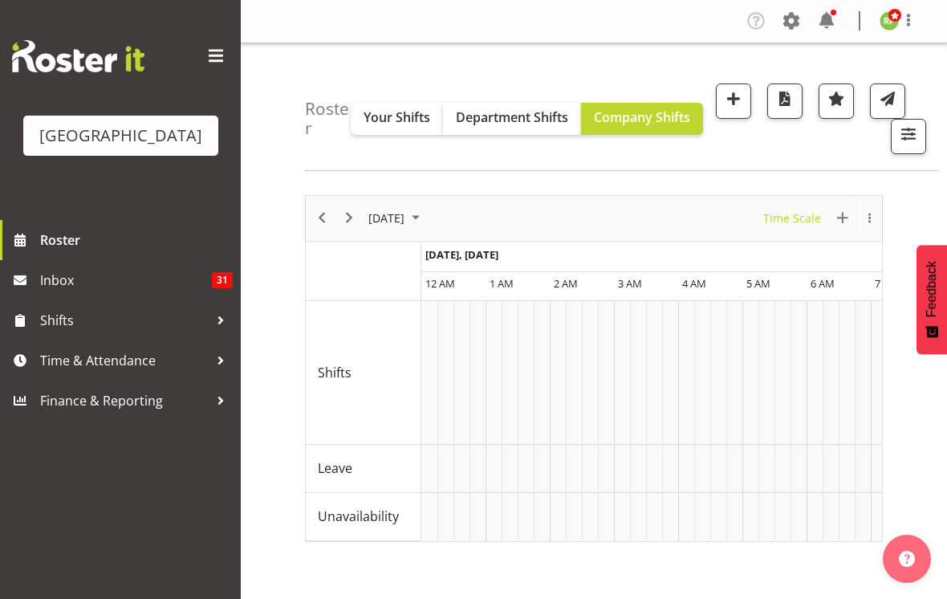
scroll to position [0, 1542]
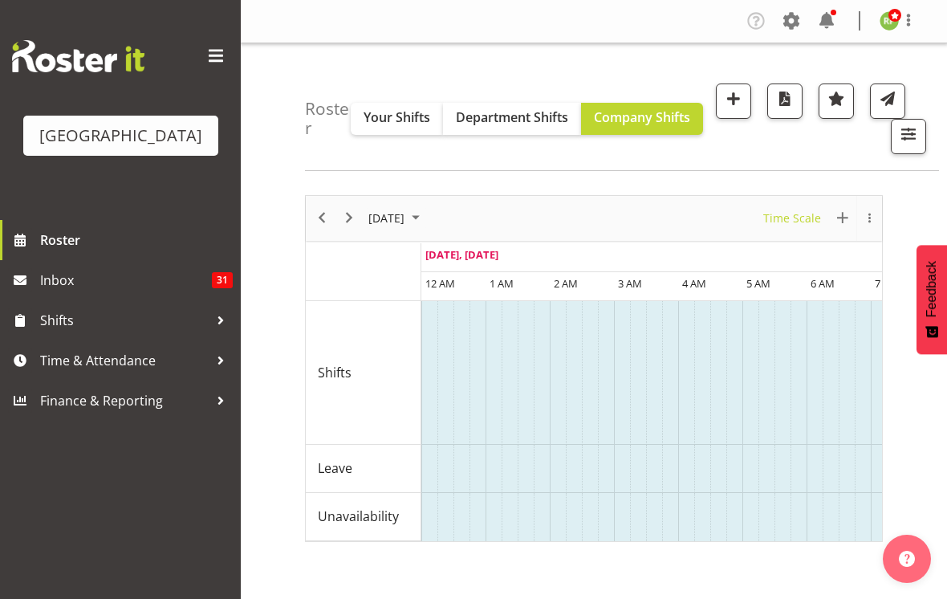
click at [214, 55] on span at bounding box center [216, 56] width 26 height 26
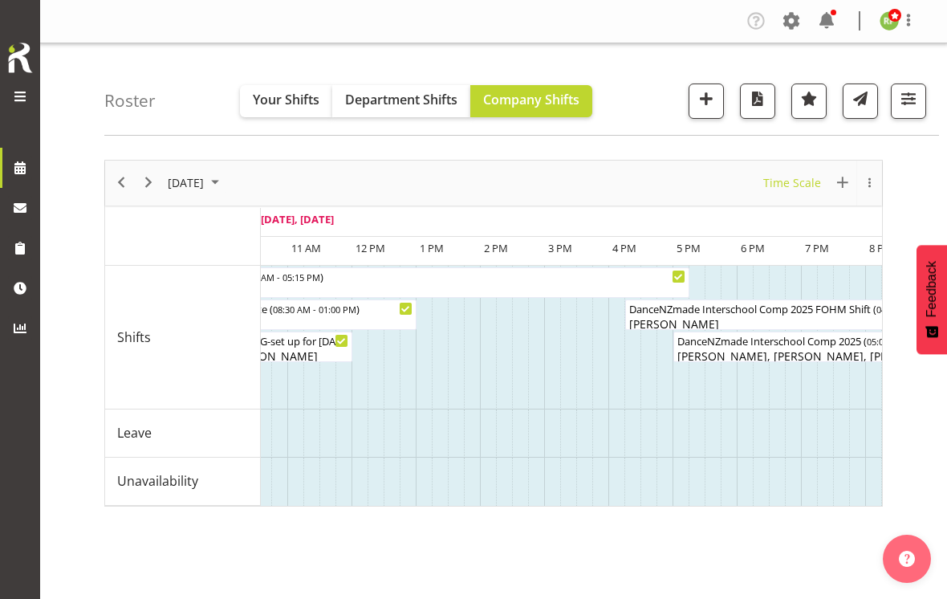
scroll to position [0, 2235]
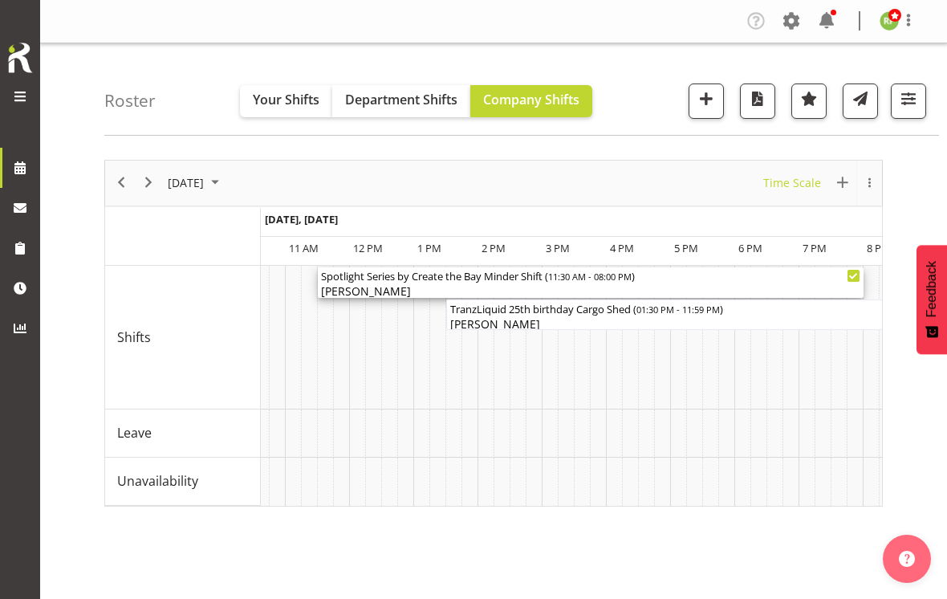
click at [471, 275] on div "Spotlight Series by Create the Bay Minder Shift ( 11:30 AM - 08:00 PM )" at bounding box center [591, 275] width 540 height 16
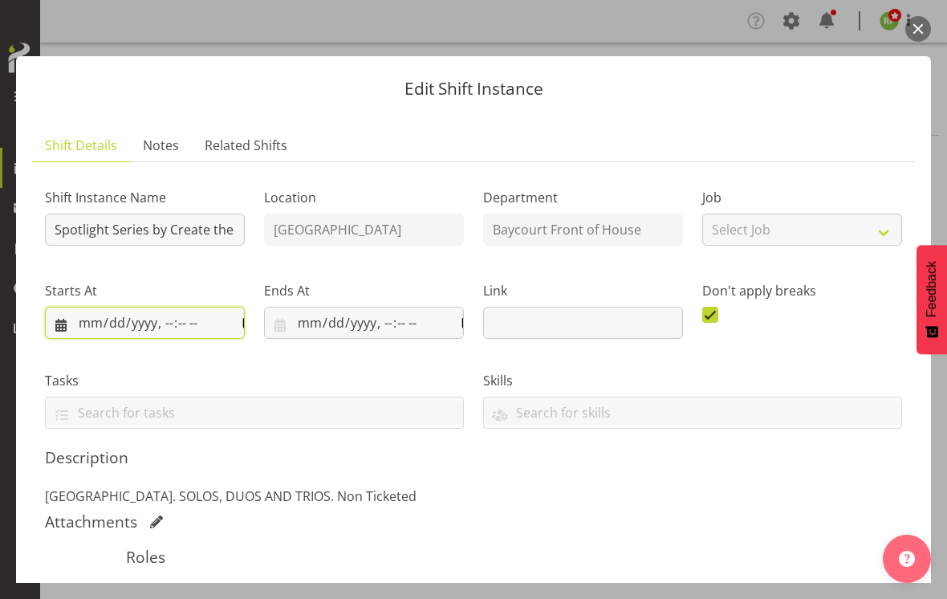
click at [207, 307] on input "datetime-local" at bounding box center [145, 323] width 200 height 32
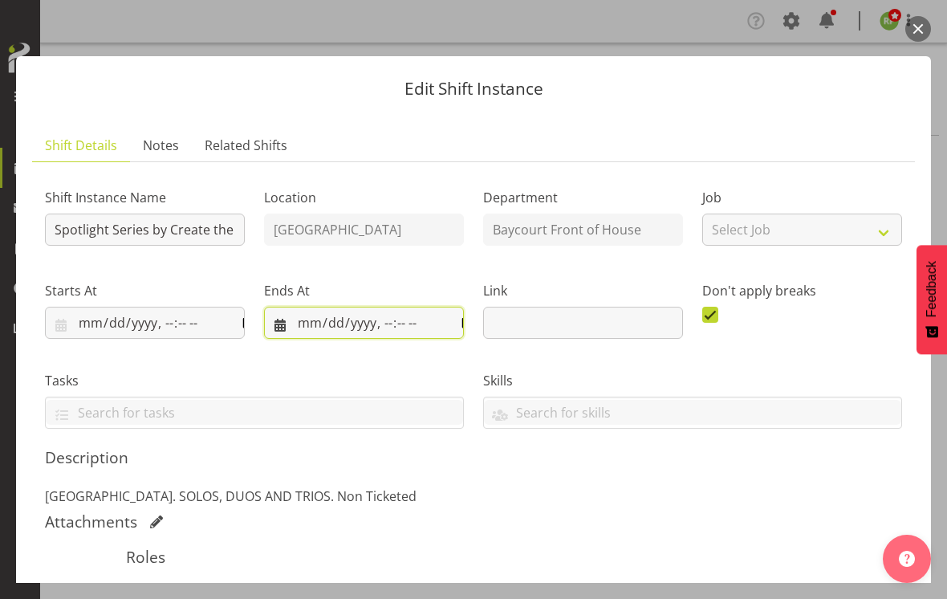
click at [427, 307] on input "datetime-local" at bounding box center [364, 323] width 200 height 32
type input "[DATE]T10:30"
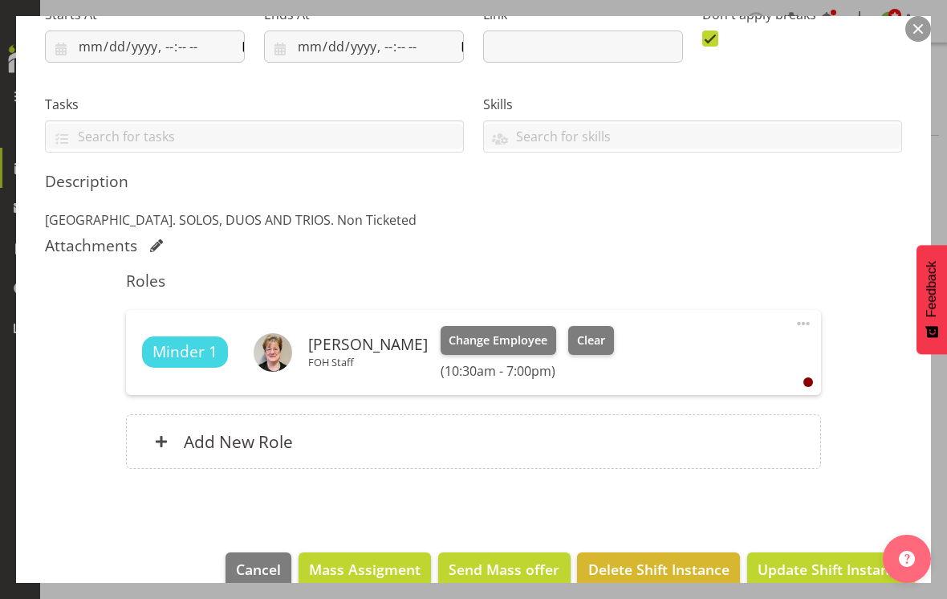
click at [825, 559] on span "Update Shift Instance" at bounding box center [831, 569] width 147 height 21
type input "[DATE]T19:00"
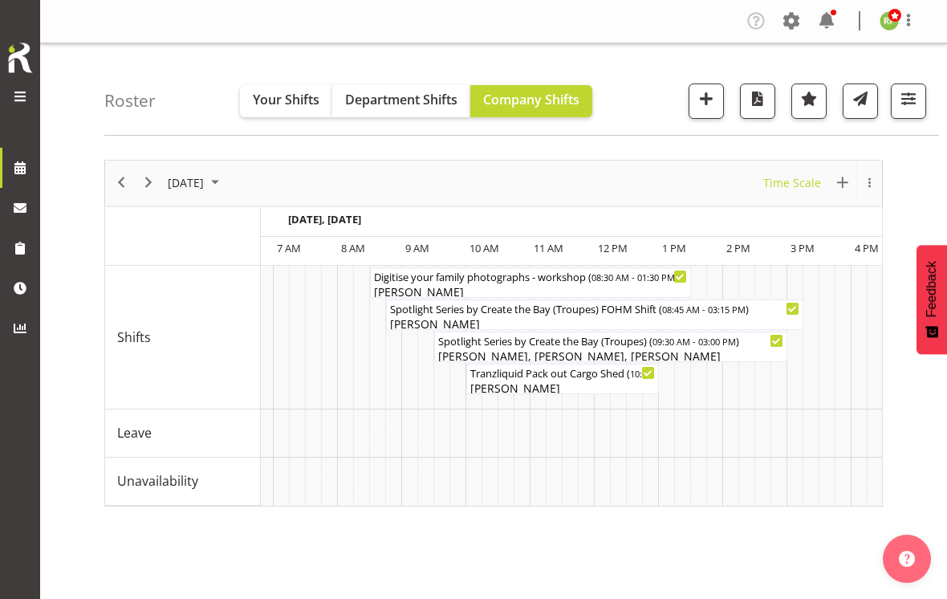
scroll to position [0, 9719]
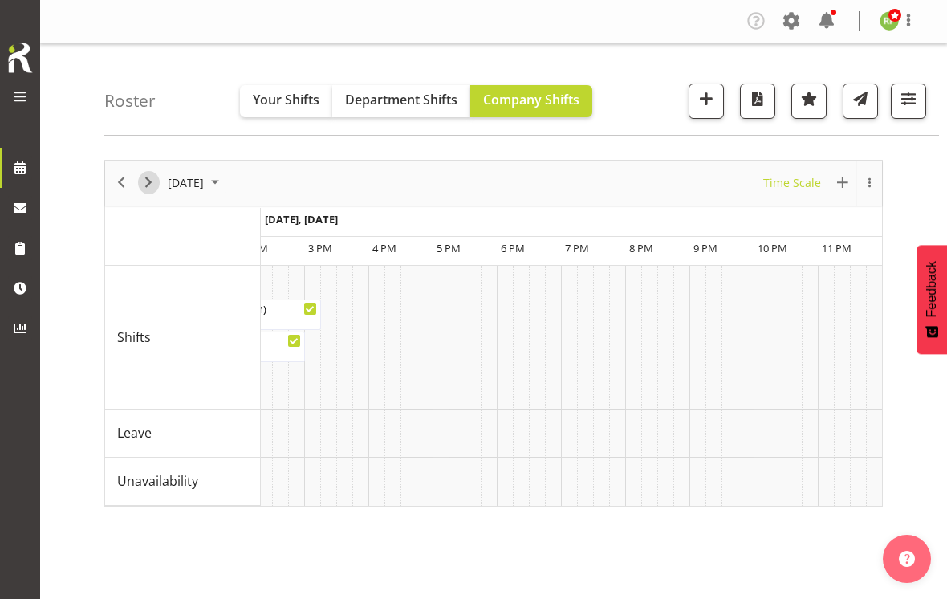
click at [155, 186] on span "Next" at bounding box center [148, 183] width 19 height 20
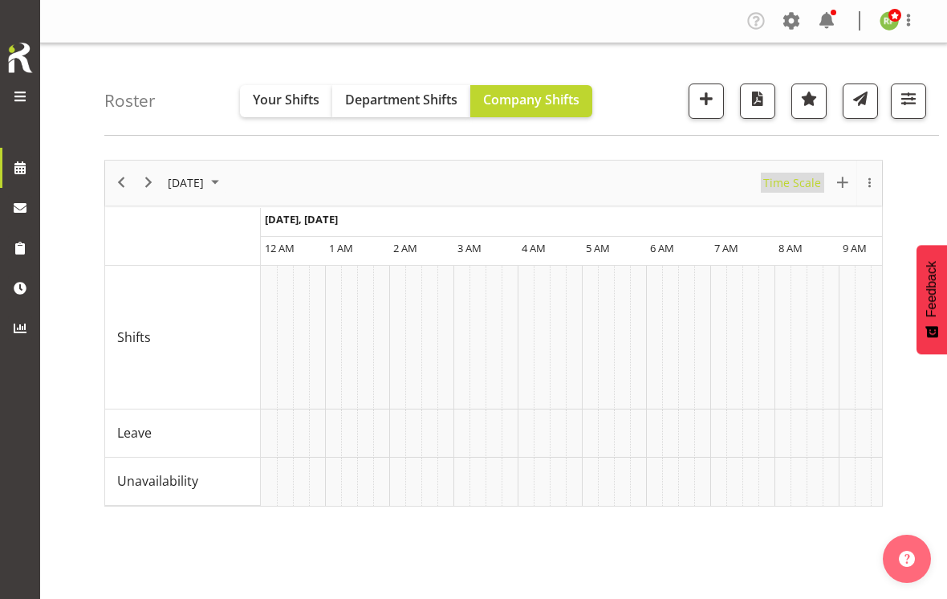
click at [789, 179] on span "Time Scale" at bounding box center [792, 183] width 61 height 20
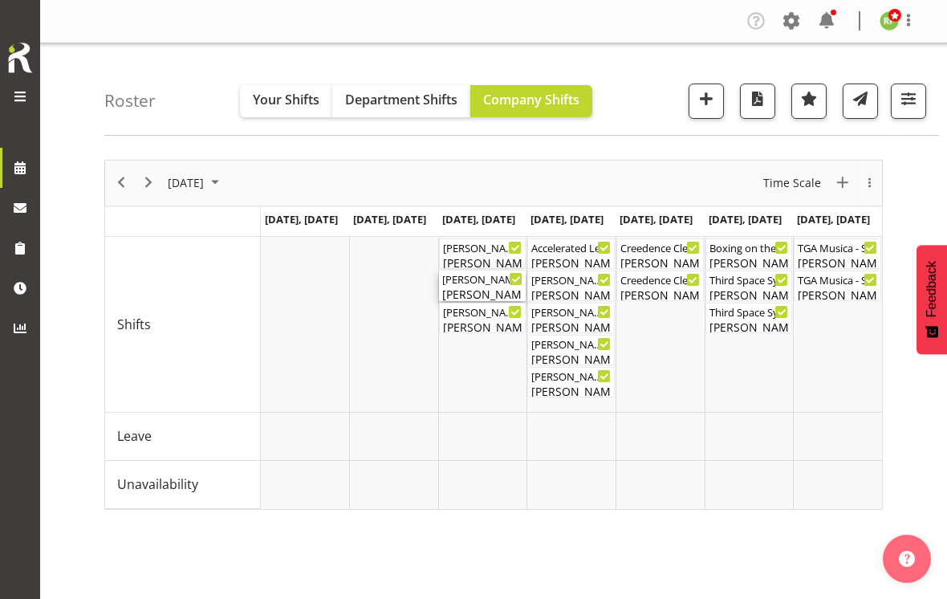
click at [478, 284] on div "[PERSON_NAME] Takes Flight FOHM shift ( 04:15 PM - 08:15 PM )" at bounding box center [482, 279] width 81 height 16
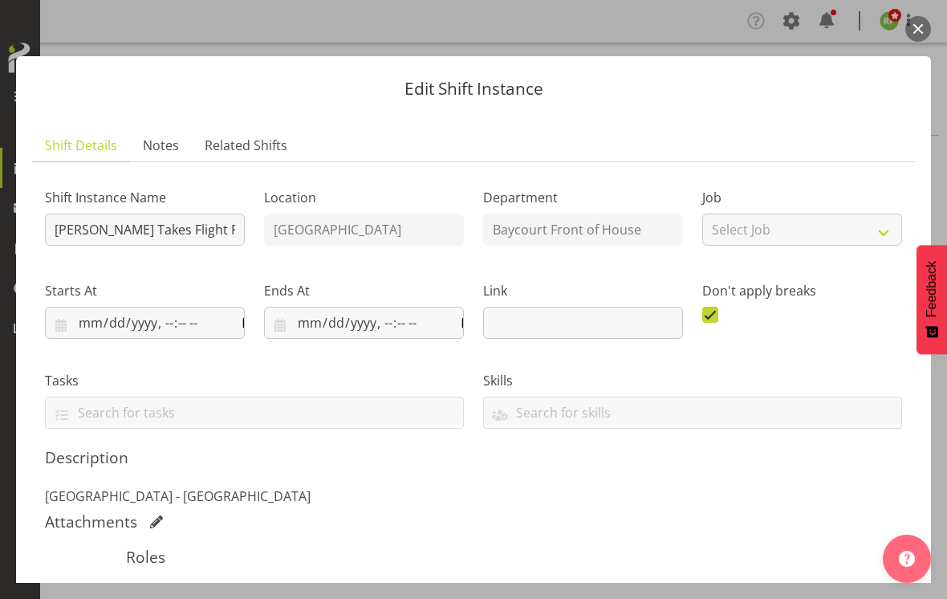
click at [924, 21] on button "button" at bounding box center [919, 29] width 26 height 26
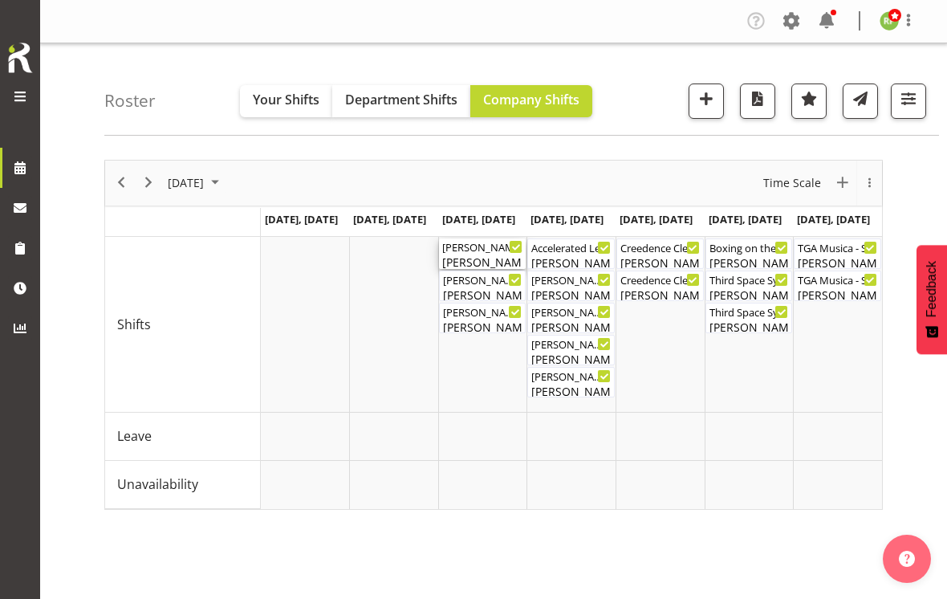
click at [475, 246] on div "[PERSON_NAME] Takes Flight. Minder Shift ( 12:00 PM - 02:00 PM )" at bounding box center [482, 246] width 81 height 16
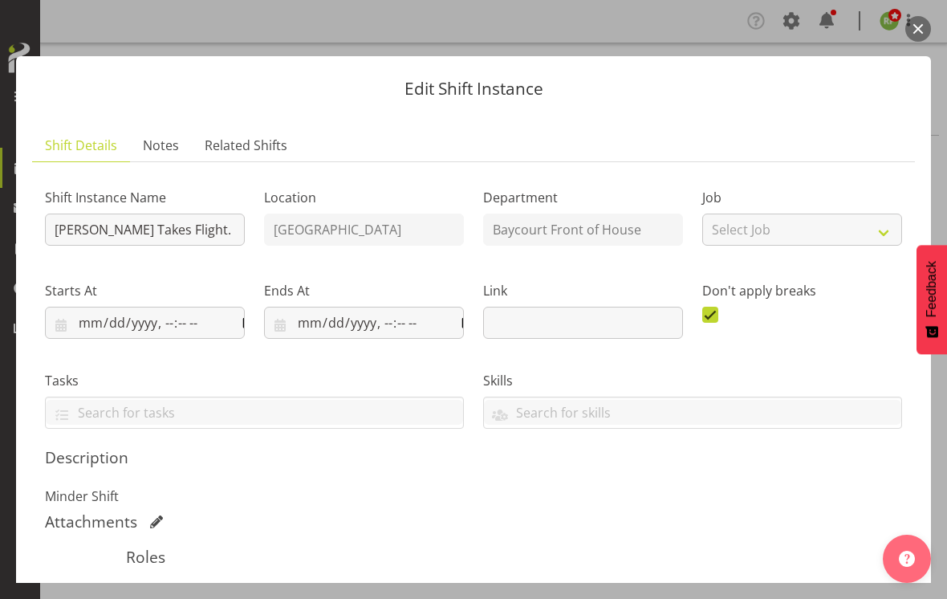
click at [928, 31] on button "button" at bounding box center [919, 29] width 26 height 26
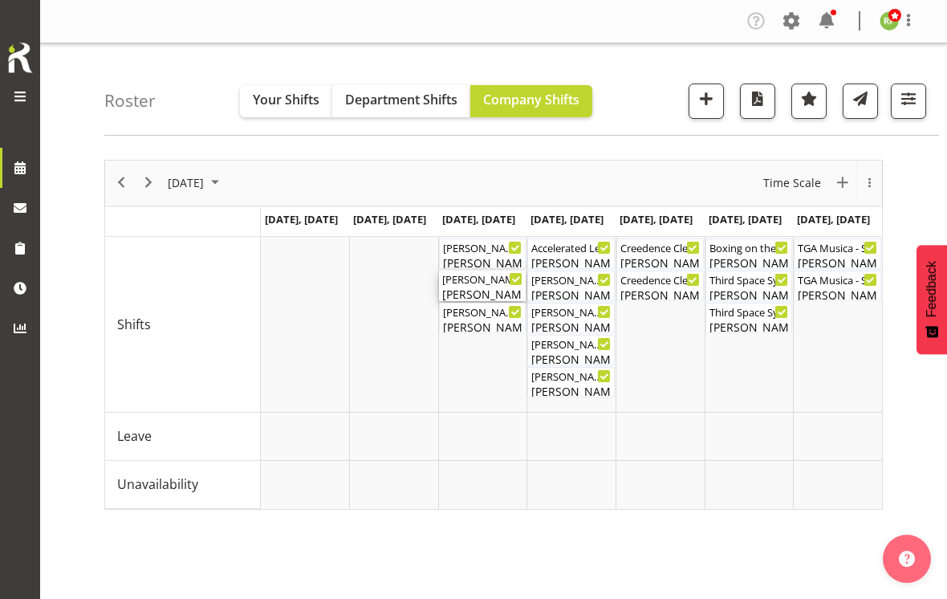
click at [474, 285] on div "[PERSON_NAME] Takes Flight FOHM shift ( 04:15 PM - 08:15 PM ) [PERSON_NAME]" at bounding box center [482, 286] width 81 height 31
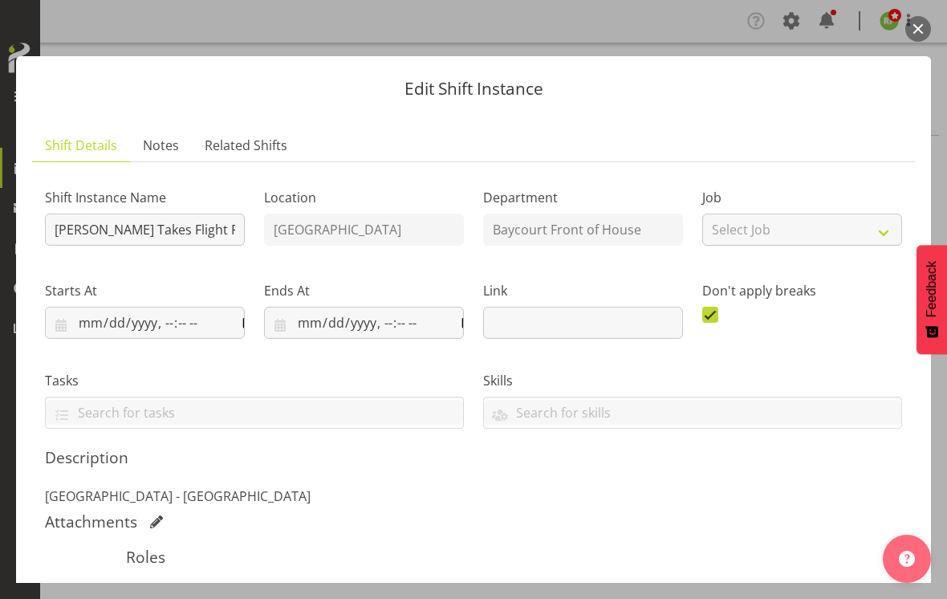
click at [912, 32] on button "button" at bounding box center [919, 29] width 26 height 26
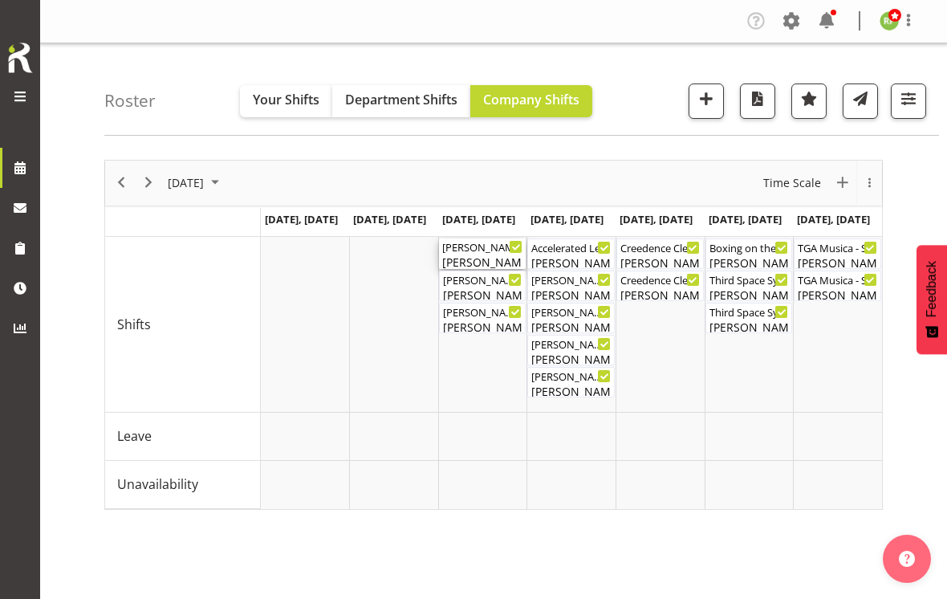
click at [488, 247] on div "[PERSON_NAME] Takes Flight. Minder Shift ( 12:00 PM - 02:00 PM )" at bounding box center [482, 246] width 81 height 16
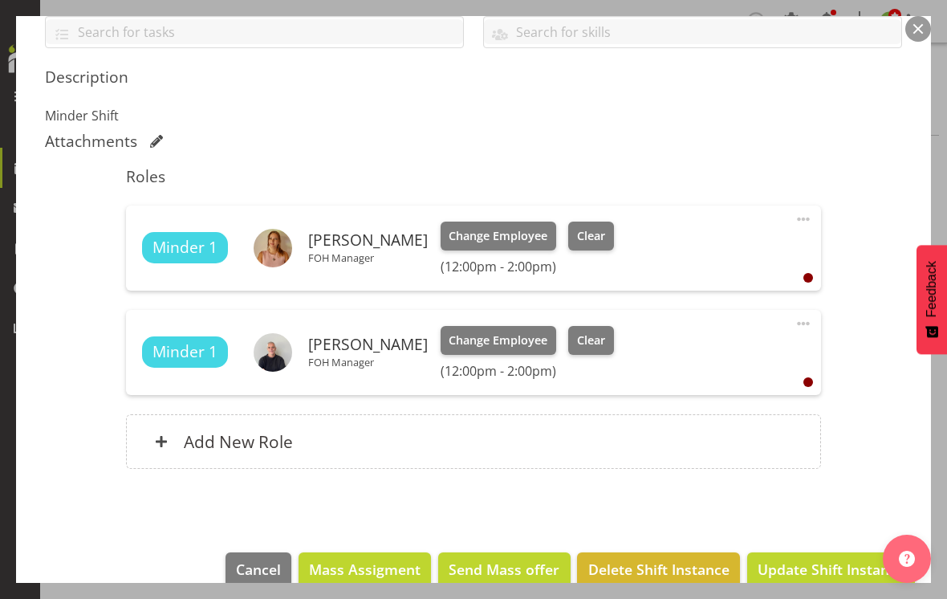
scroll to position [381, 0]
click at [920, 16] on button "button" at bounding box center [919, 29] width 26 height 26
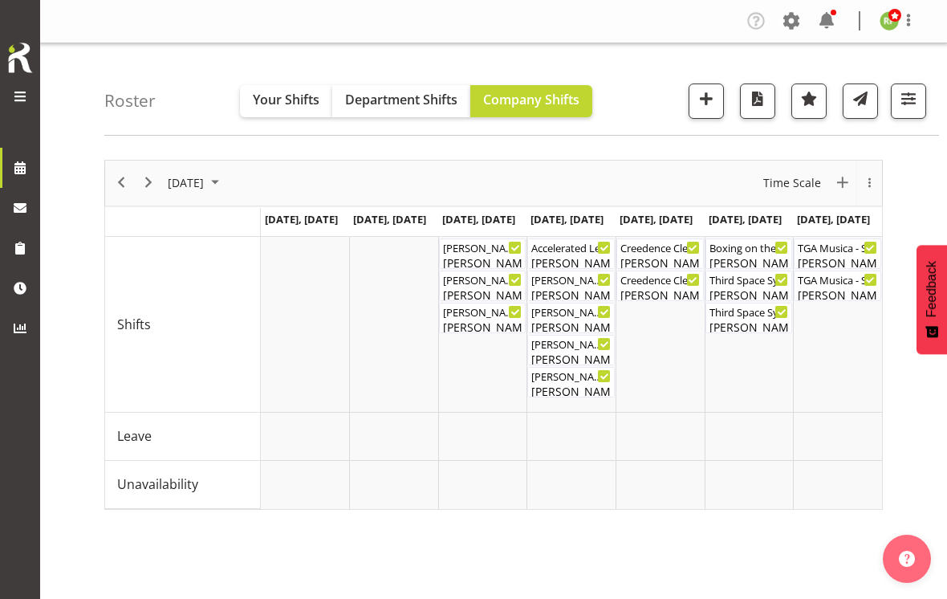
click at [796, 175] on span "Time Scale" at bounding box center [792, 183] width 61 height 20
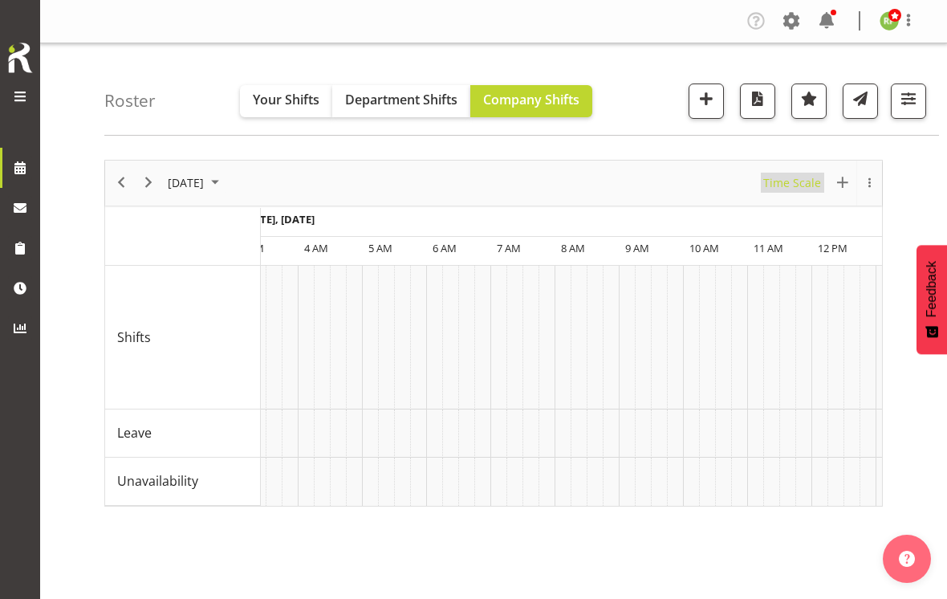
scroll to position [0, 6413]
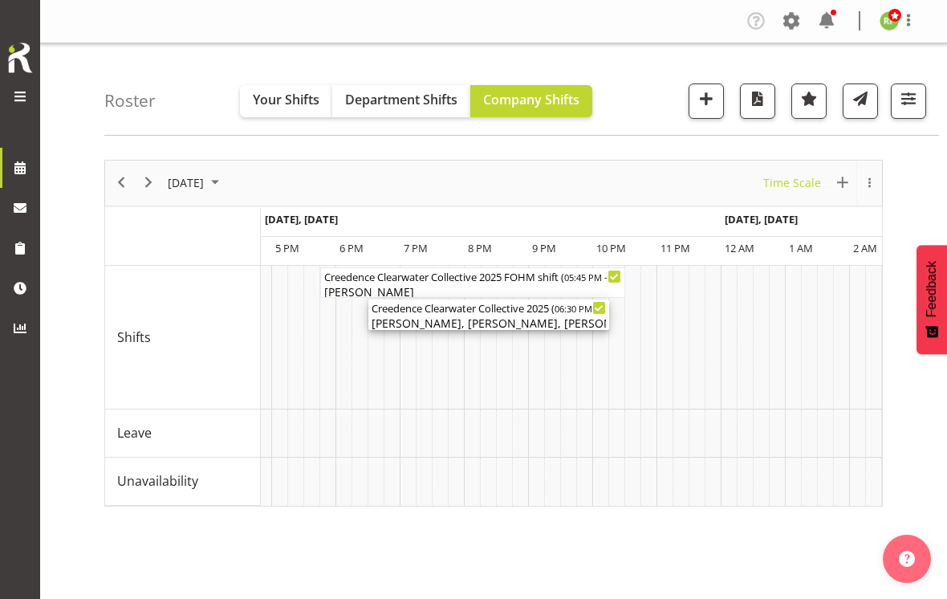
click at [548, 315] on div "[PERSON_NAME], [PERSON_NAME], [PERSON_NAME], [PERSON_NAME], [PERSON_NAME], [PER…" at bounding box center [489, 323] width 234 height 17
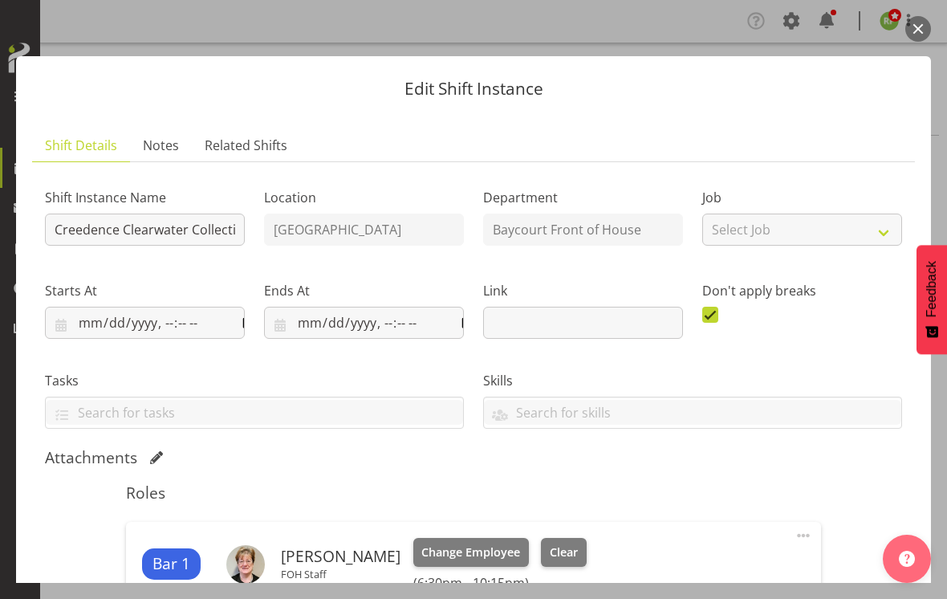
click at [926, 34] on button "button" at bounding box center [919, 29] width 26 height 26
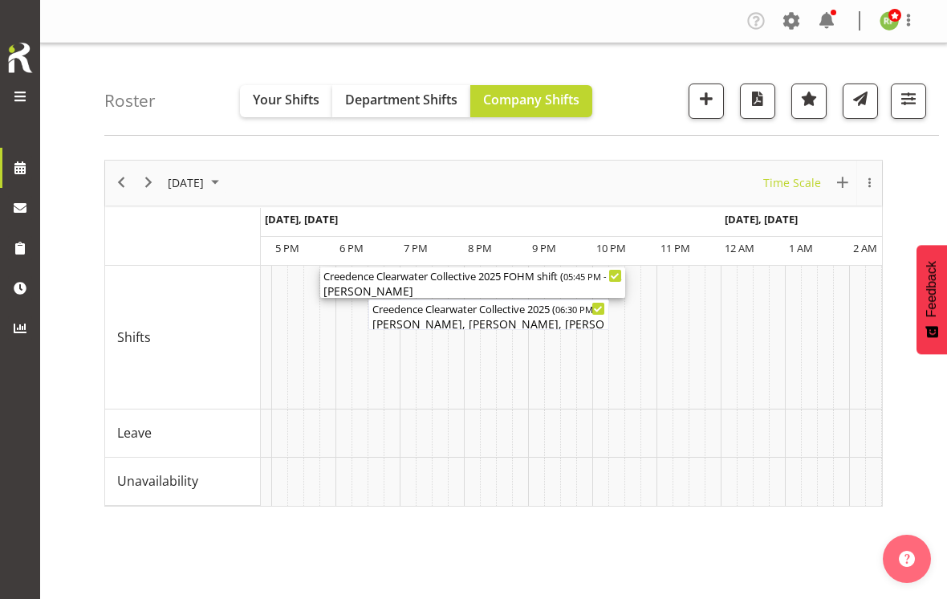
click at [551, 279] on div "Creedence Clearwater Collective 2025 FOHM shift ( 05:45 PM - 10:30 PM )" at bounding box center [473, 275] width 299 height 16
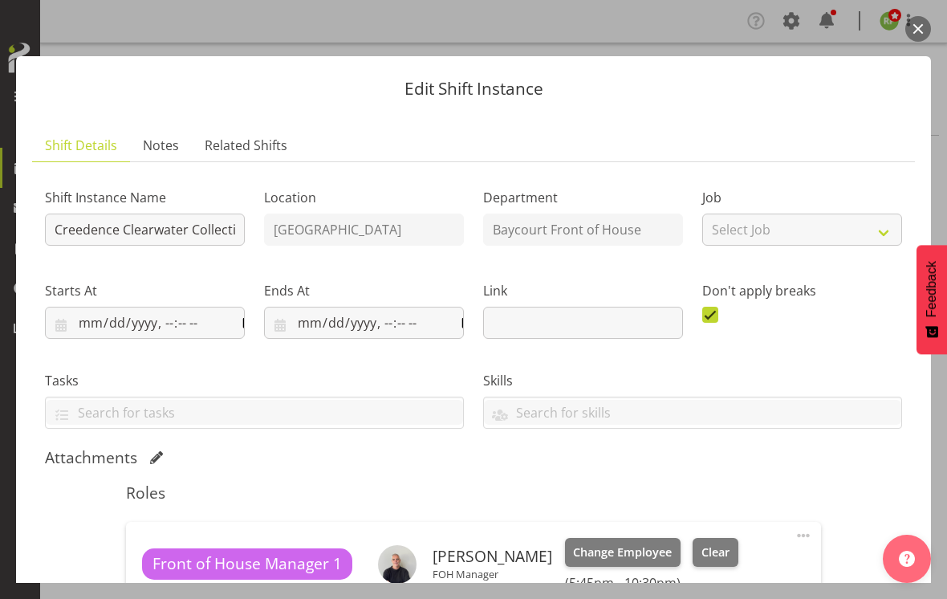
click at [922, 25] on button "button" at bounding box center [919, 29] width 26 height 26
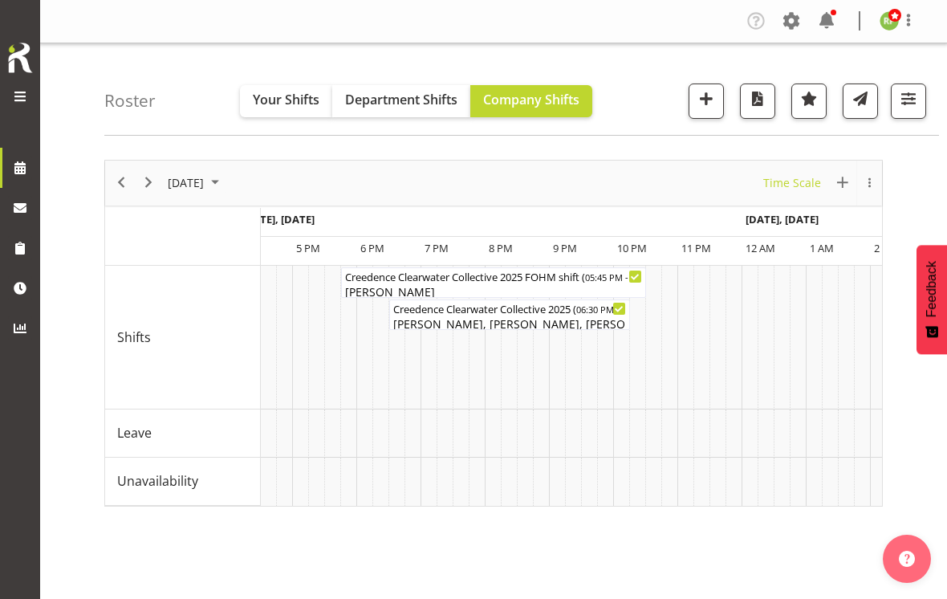
scroll to position [0, 7229]
click at [562, 320] on div "[PERSON_NAME], [PERSON_NAME], [PERSON_NAME], [PERSON_NAME], [PERSON_NAME], [PER…" at bounding box center [508, 323] width 234 height 17
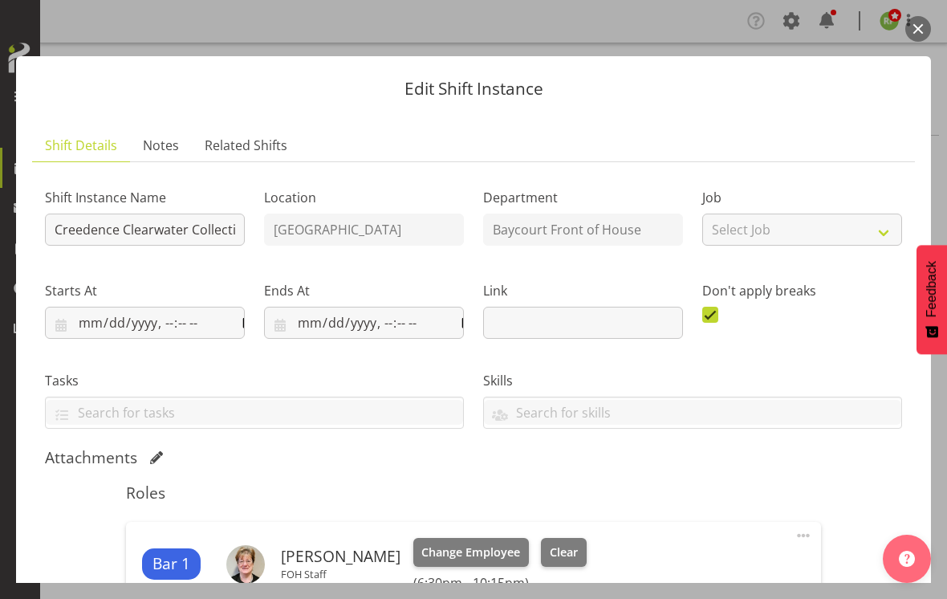
click at [921, 27] on button "button" at bounding box center [919, 29] width 26 height 26
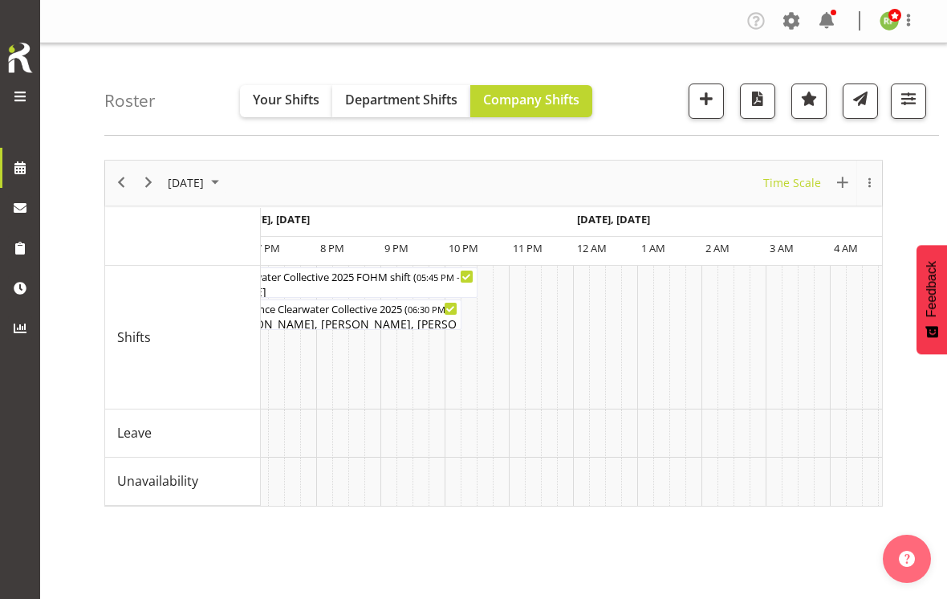
scroll to position [0, 7484]
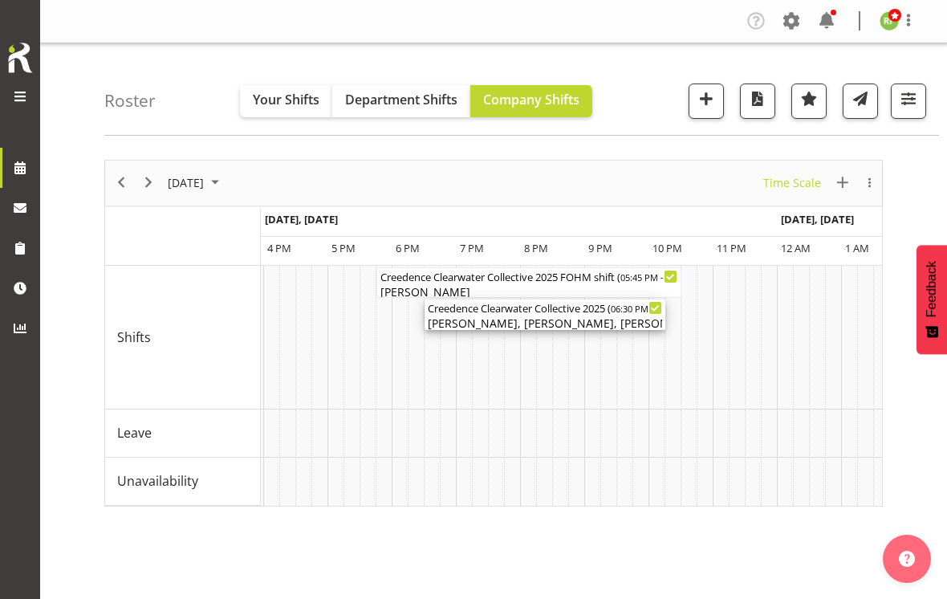
click at [564, 310] on div "Creedence Clearwater Collective 2025 ( 06:30 PM - 10:15 PM )" at bounding box center [545, 308] width 234 height 16
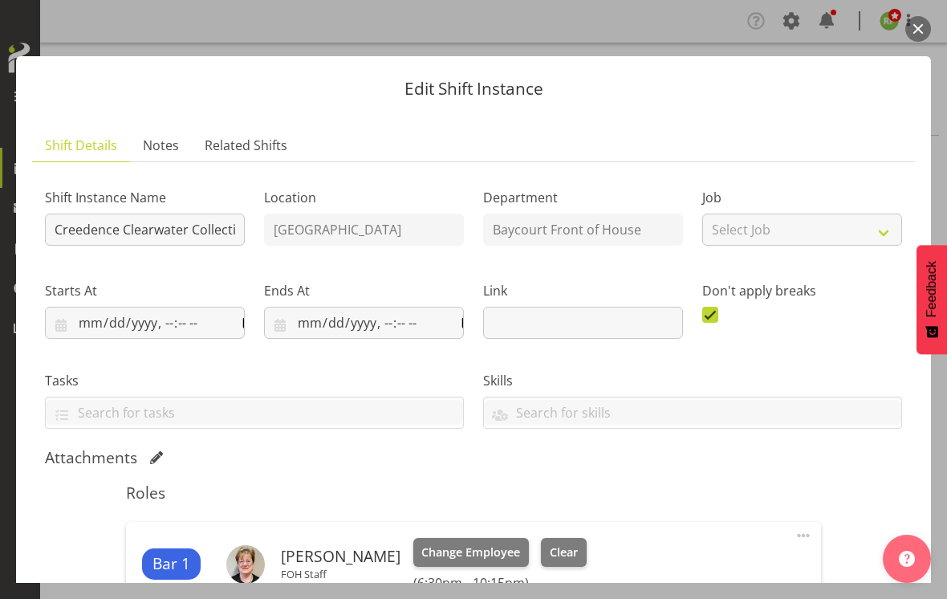
click at [922, 23] on button "button" at bounding box center [919, 29] width 26 height 26
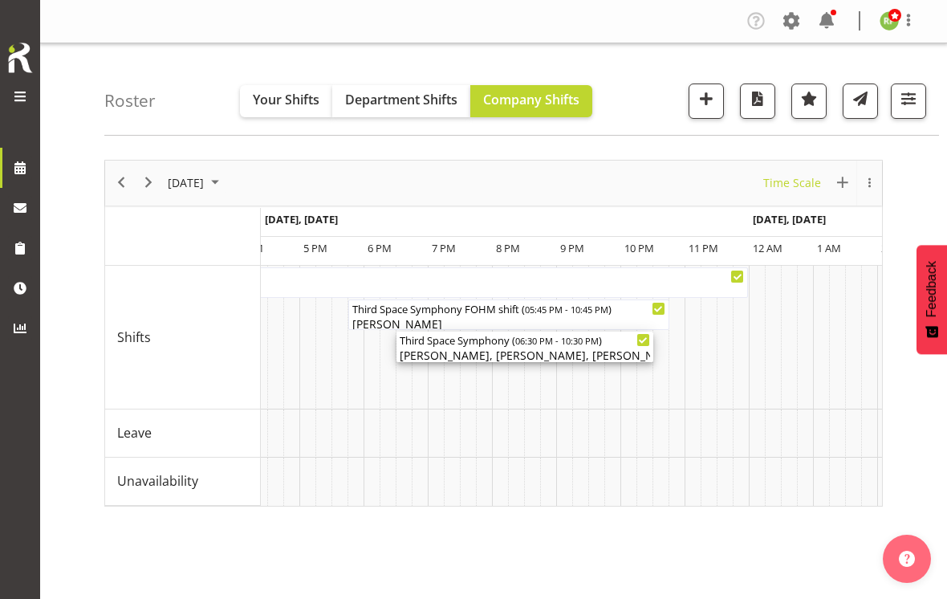
click at [544, 348] on div "[PERSON_NAME], [PERSON_NAME], [PERSON_NAME], [PERSON_NAME], [PERSON_NAME], [PER…" at bounding box center [525, 355] width 251 height 17
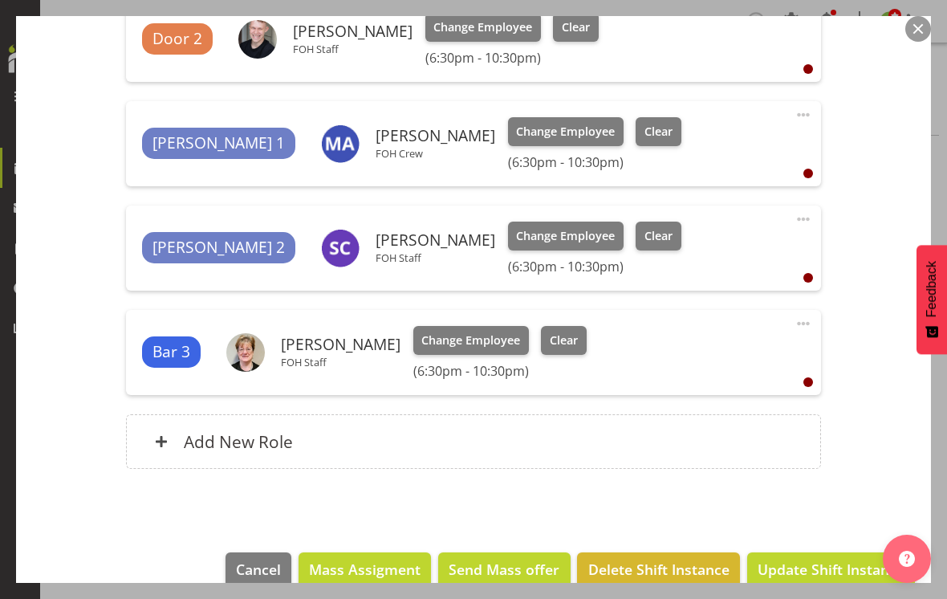
click at [214, 431] on h6 "Add New Role" at bounding box center [238, 441] width 109 height 21
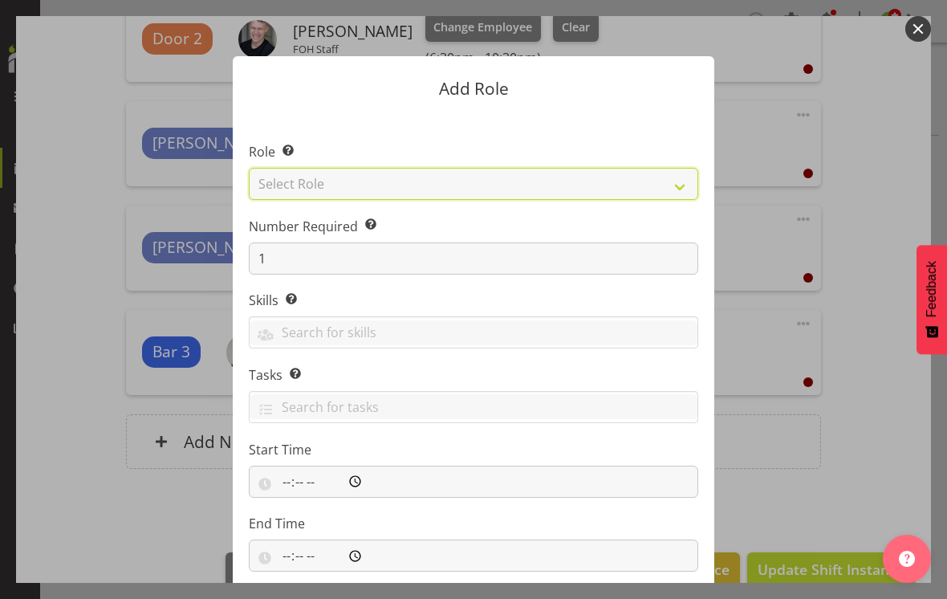
click at [680, 176] on select "Select Role Audio Bar Bar Runner Bar Training Box Office Cargo Shed Venue Rep C…" at bounding box center [474, 184] width 450 height 32
select select "1292"
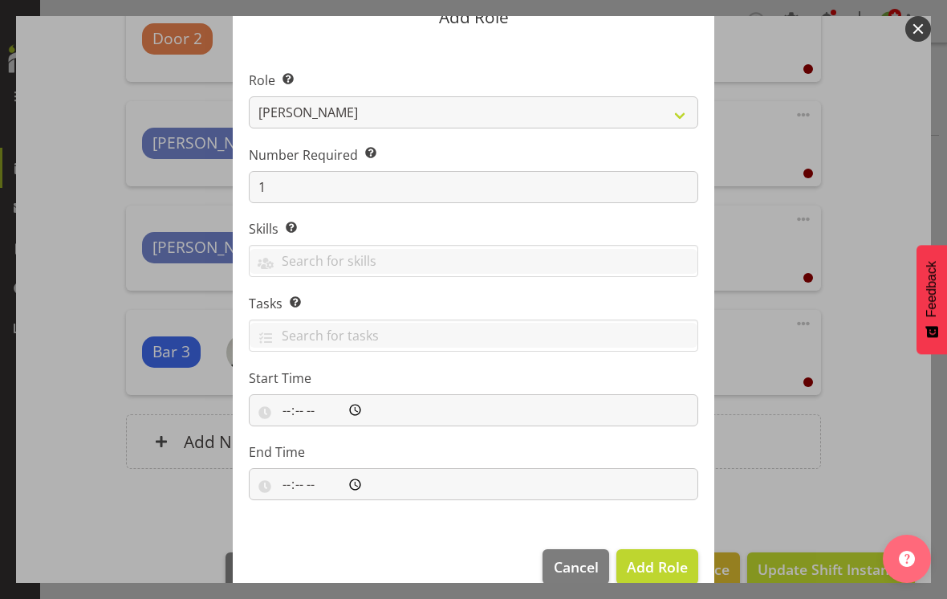
click at [663, 557] on span "Add Role" at bounding box center [657, 566] width 61 height 19
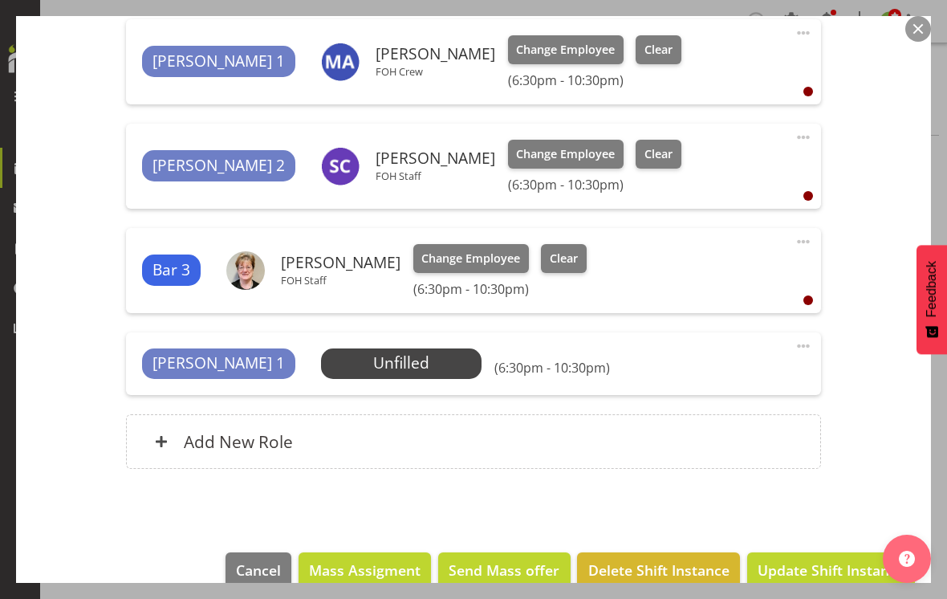
click at [810, 336] on span at bounding box center [803, 345] width 19 height 19
click at [689, 370] on link "Edit" at bounding box center [736, 381] width 154 height 29
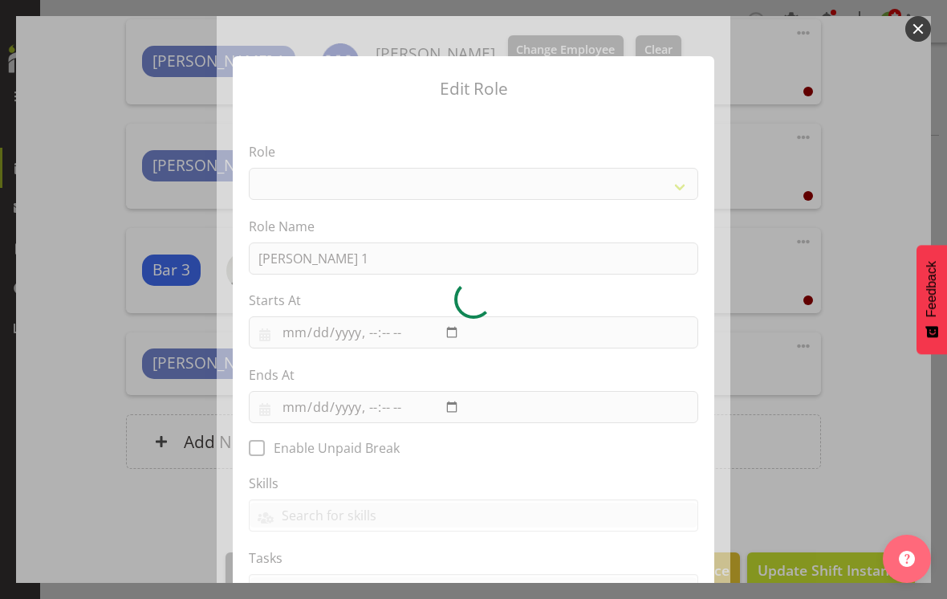
click at [331, 251] on div at bounding box center [474, 299] width 514 height 567
select select "1292"
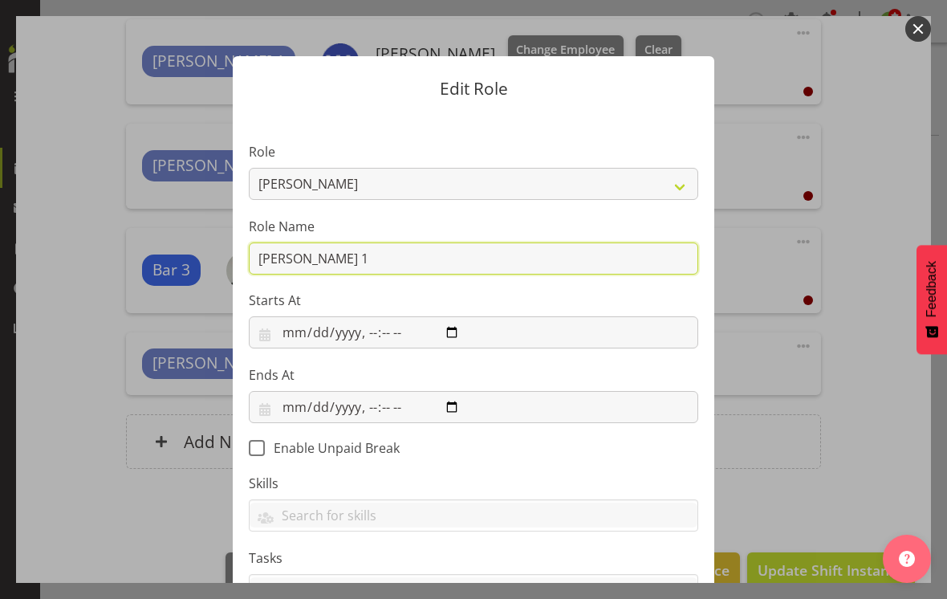
click at [335, 249] on input "[PERSON_NAME] 1" at bounding box center [474, 258] width 450 height 32
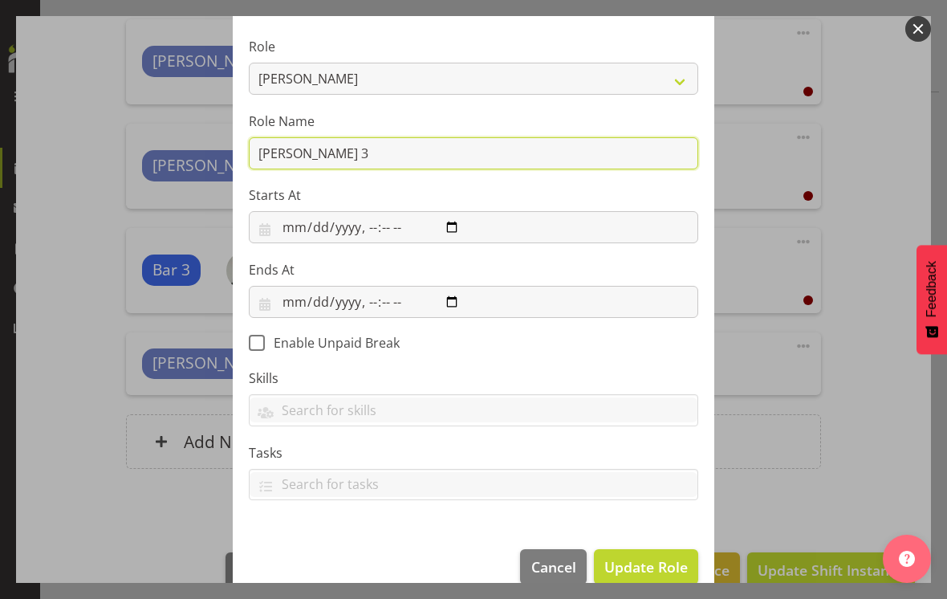
type input "[PERSON_NAME] 3"
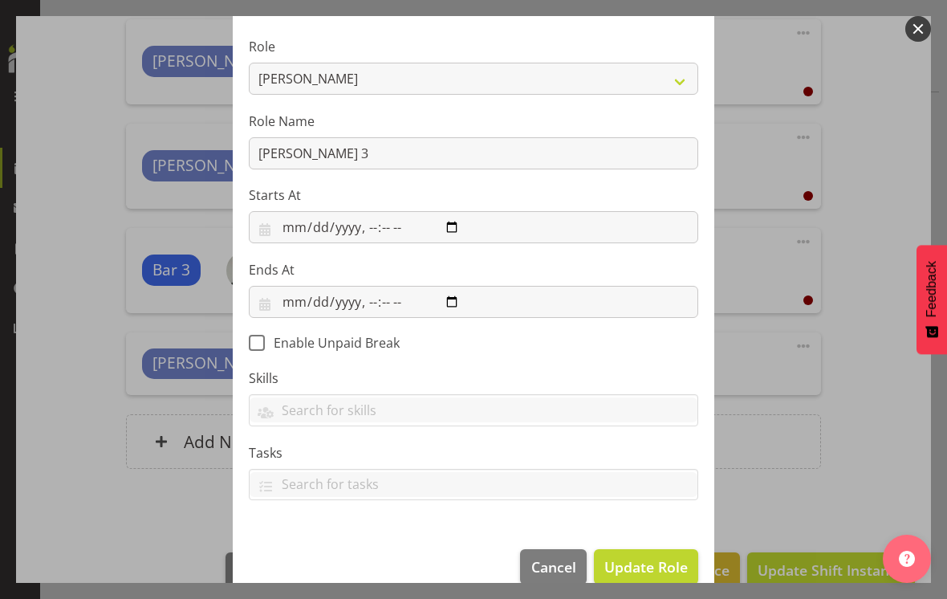
click at [649, 556] on span "Update Role" at bounding box center [647, 566] width 84 height 21
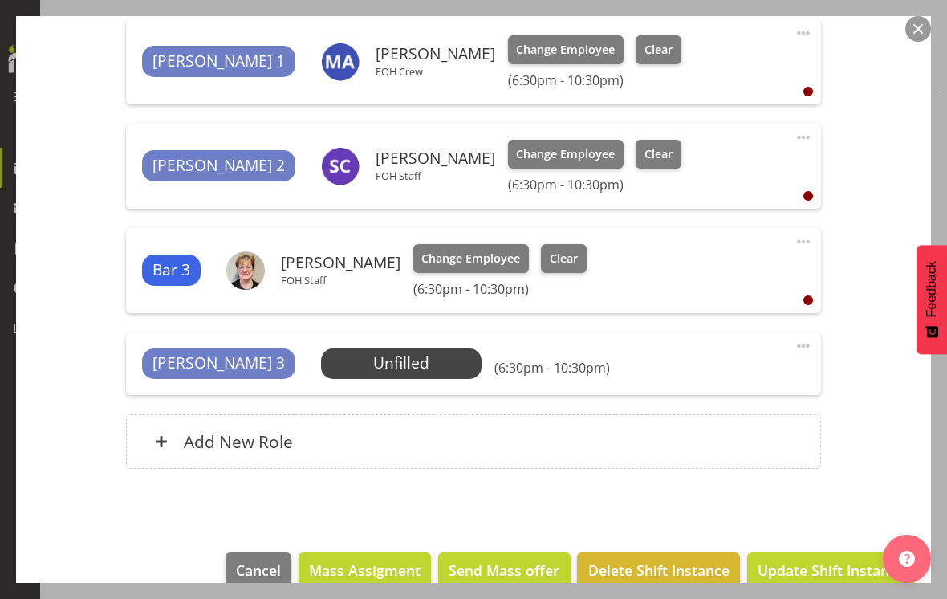
click at [813, 560] on span "Update Shift Instance" at bounding box center [831, 570] width 147 height 21
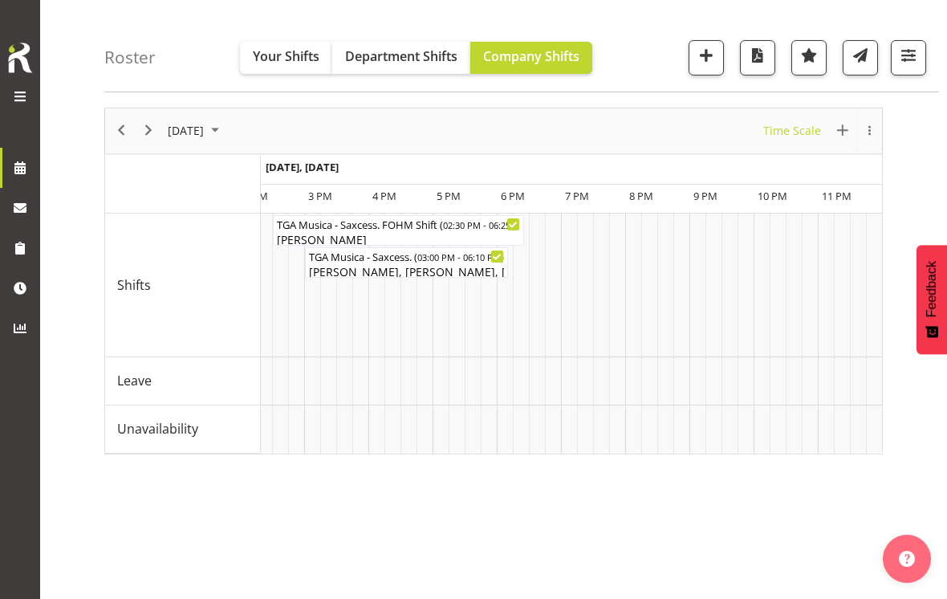
scroll to position [0, 10170]
click at [154, 127] on span "Next" at bounding box center [148, 130] width 19 height 20
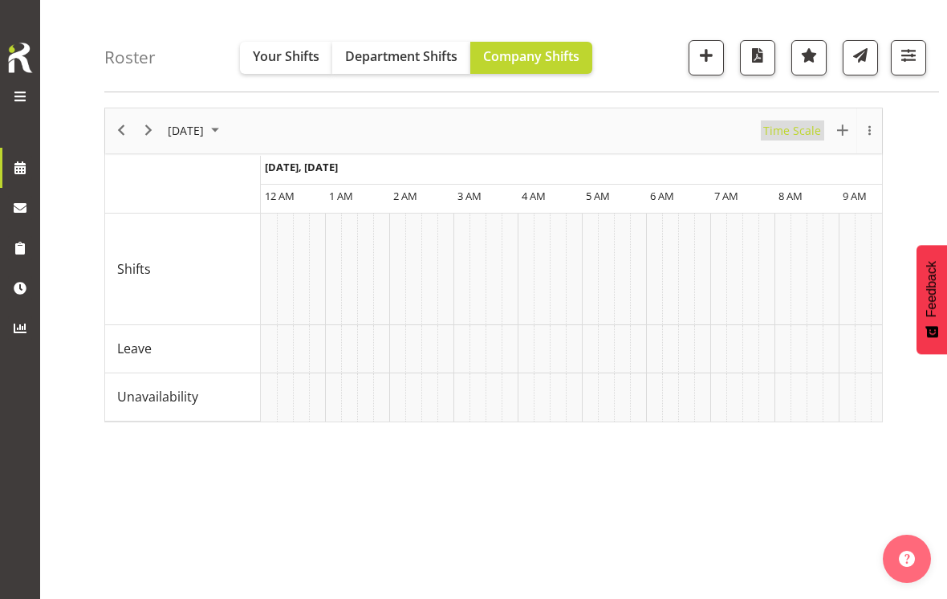
click at [799, 132] on span "Time Scale" at bounding box center [792, 130] width 61 height 20
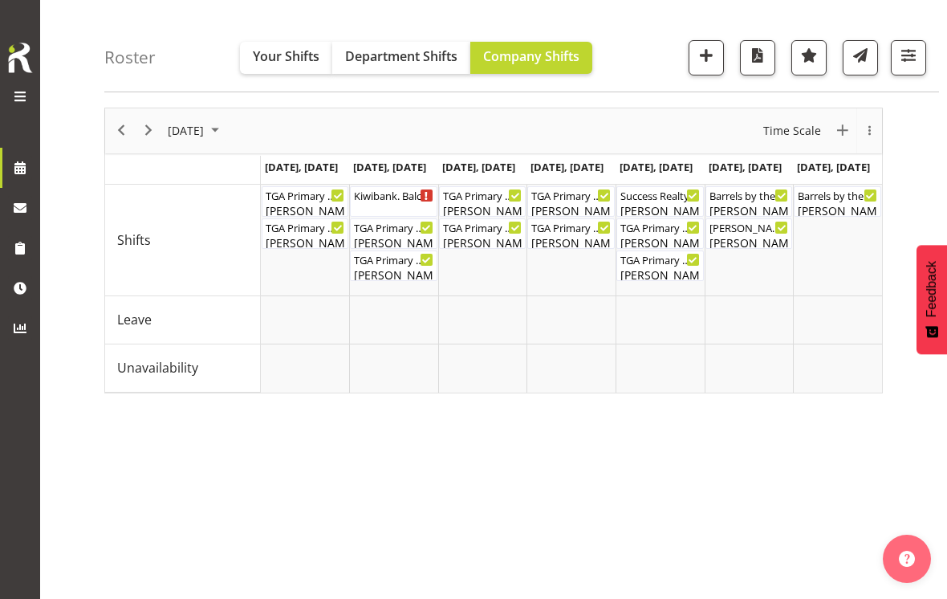
click at [792, 124] on span "Time Scale" at bounding box center [792, 130] width 61 height 20
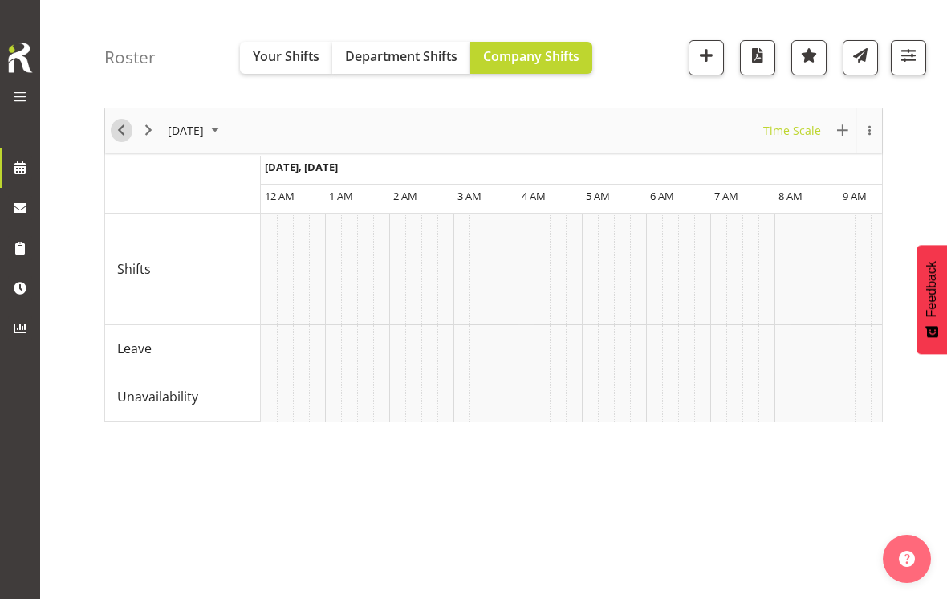
click at [123, 132] on span "Previous" at bounding box center [121, 130] width 19 height 20
click at [792, 133] on span "Time Scale" at bounding box center [792, 130] width 61 height 20
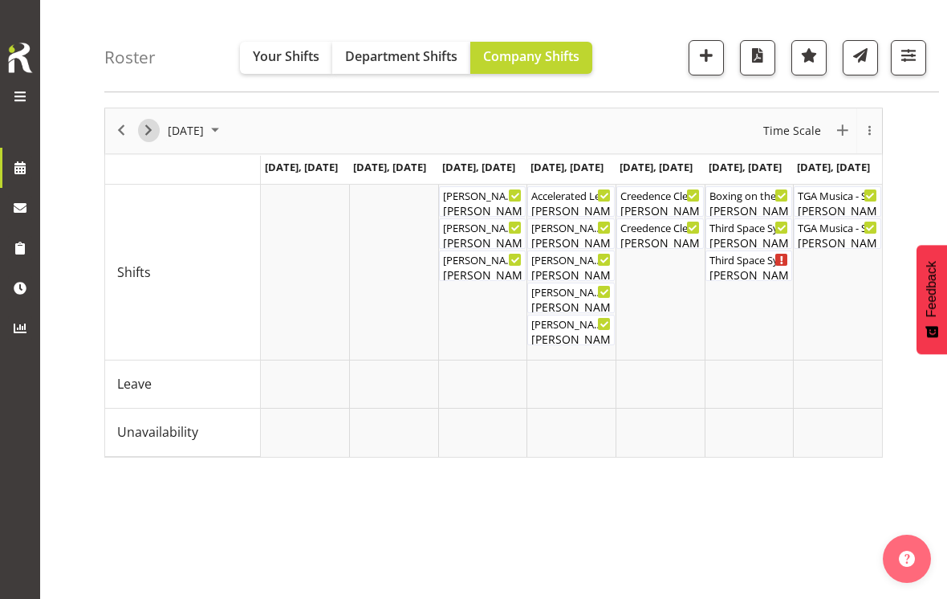
click at [153, 134] on span "Next" at bounding box center [148, 130] width 19 height 20
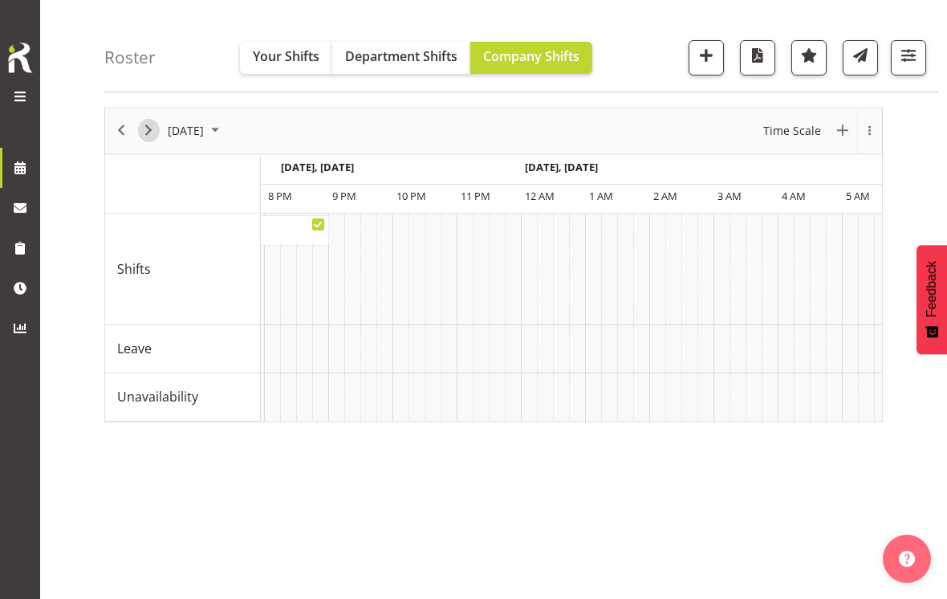
scroll to position [0, 8951]
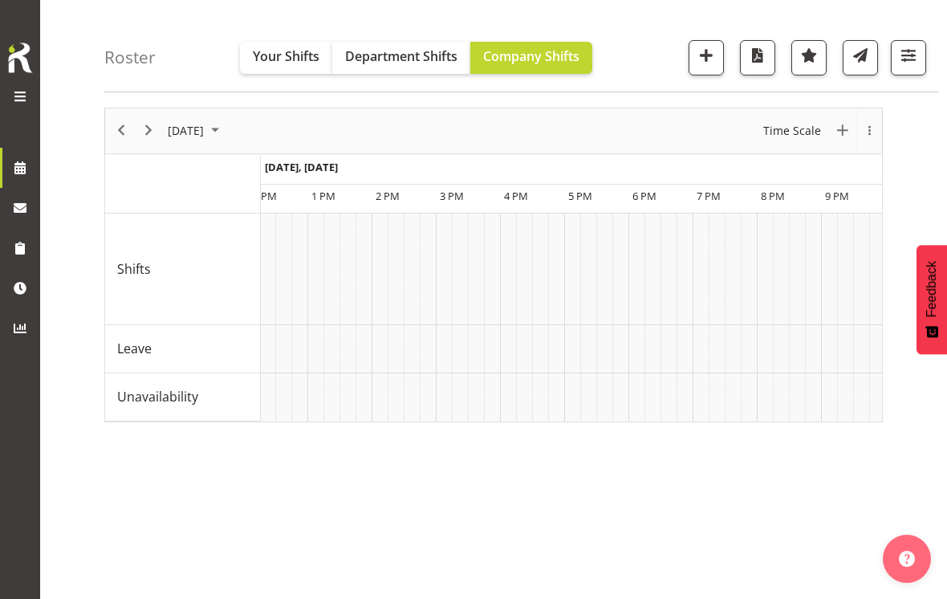
click at [157, 128] on span "Next" at bounding box center [148, 130] width 19 height 20
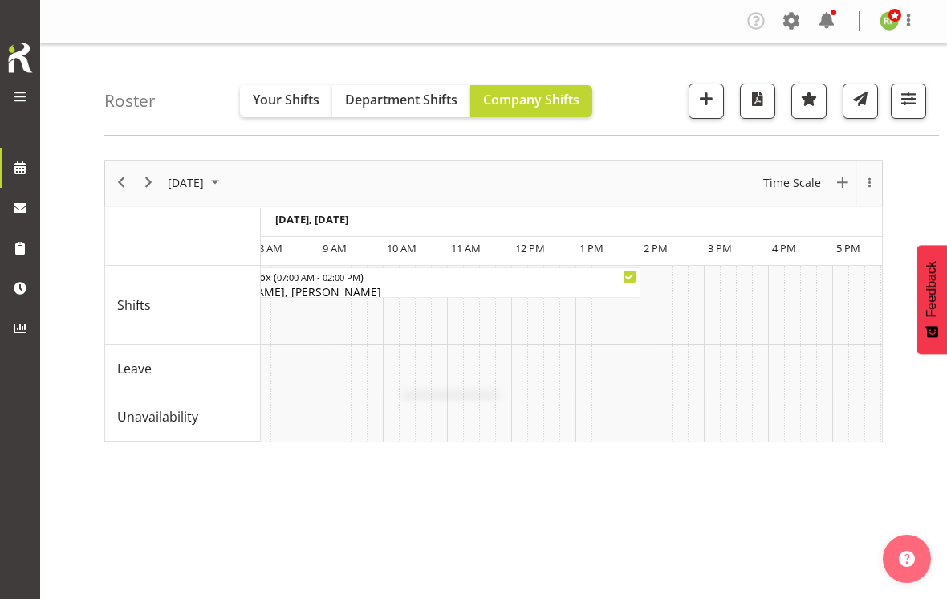
scroll to position [0, 8178]
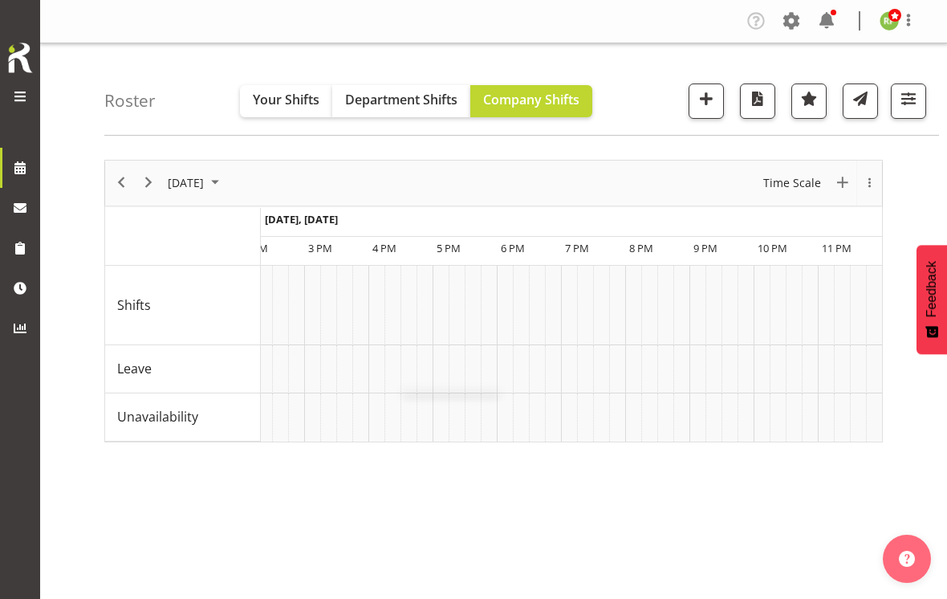
click at [151, 179] on span "Next" at bounding box center [148, 183] width 19 height 20
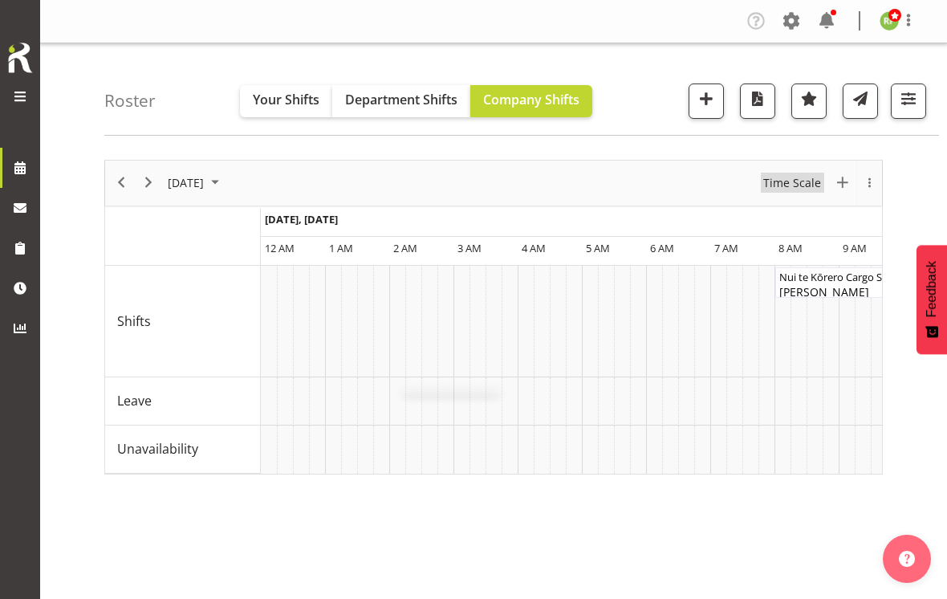
click at [789, 182] on span "Time Scale" at bounding box center [792, 183] width 61 height 20
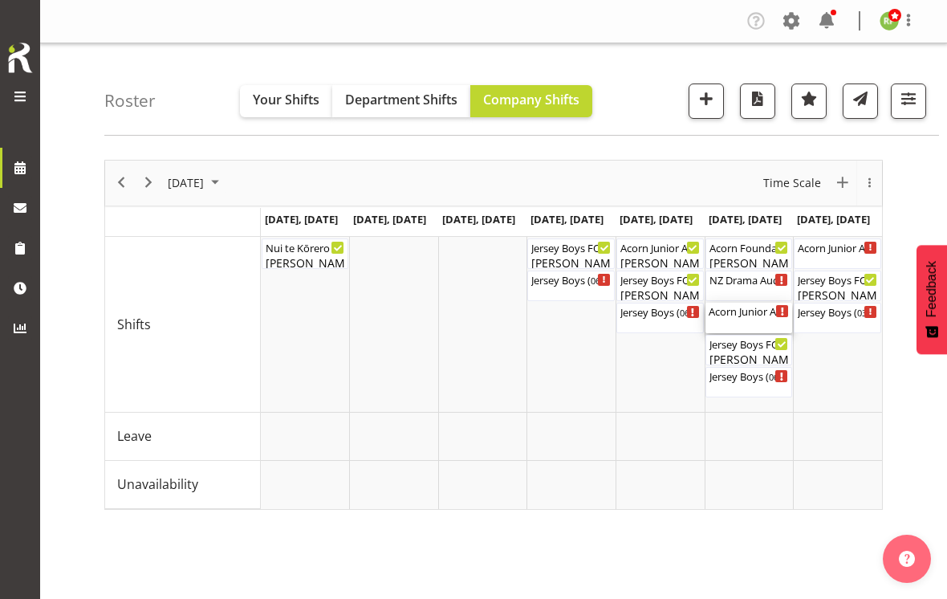
click at [751, 324] on div "Acorn Junior Art Awards - X-Space ( 09:45 AM - 02:15 PM )" at bounding box center [749, 318] width 81 height 31
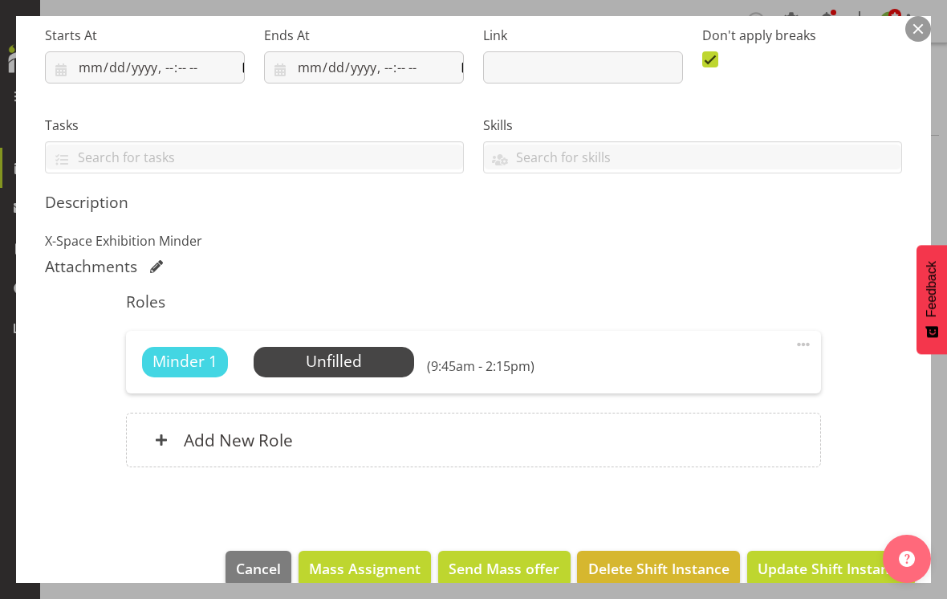
scroll to position [254, 0]
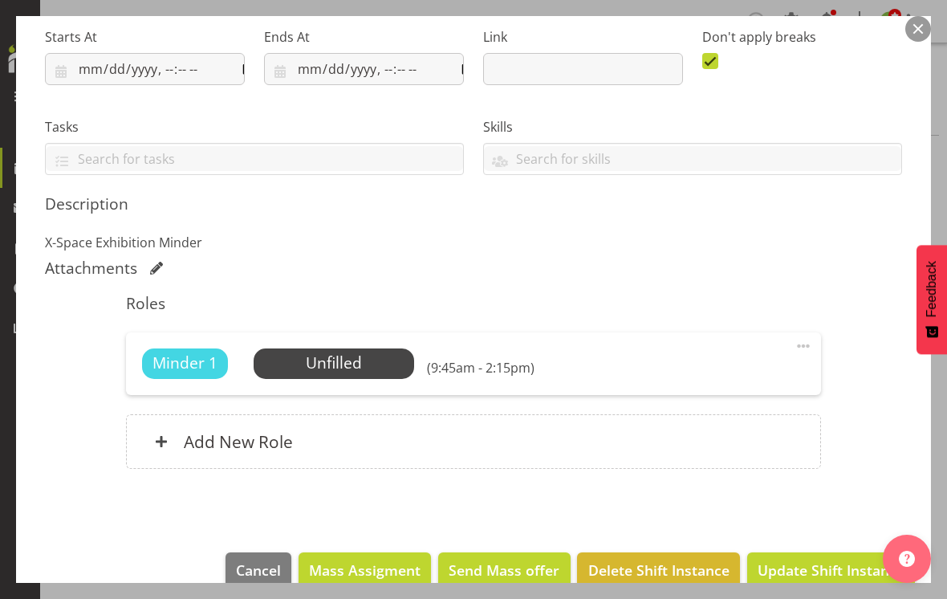
click at [0, 0] on span "Select Employee" at bounding box center [0, 0] width 0 height 0
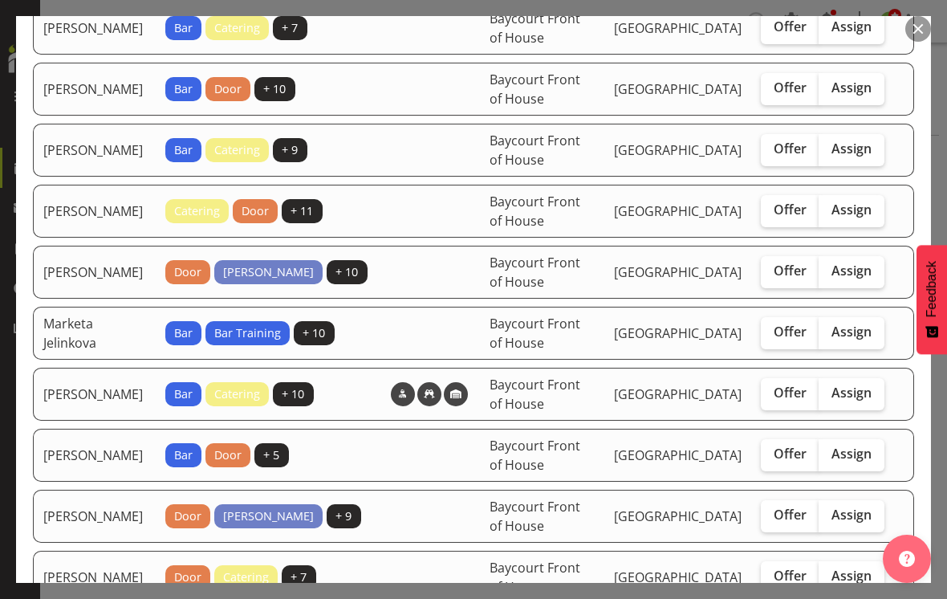
scroll to position [238, 0]
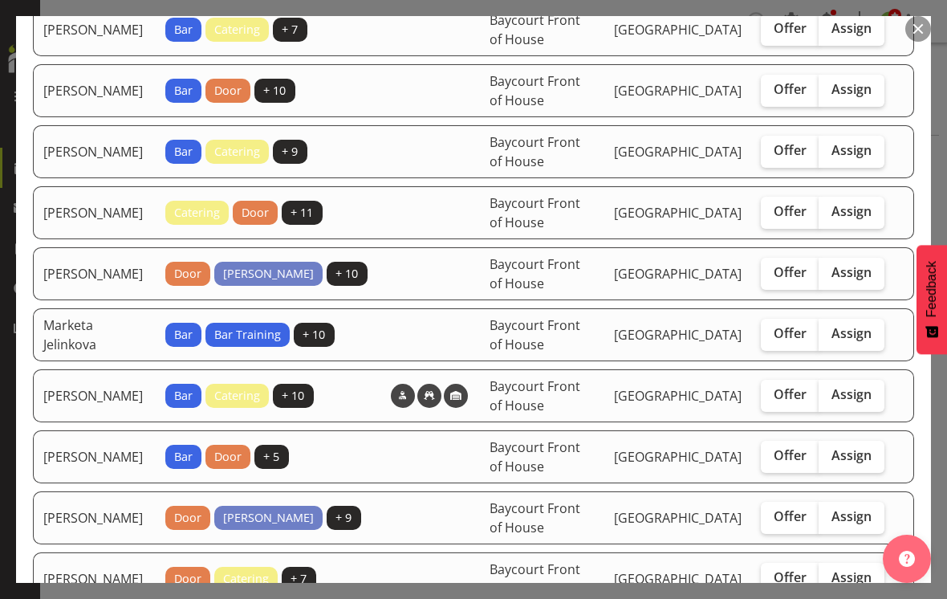
click at [863, 266] on span "Assign" at bounding box center [852, 272] width 40 height 16
click at [829, 267] on input "Assign" at bounding box center [824, 272] width 10 height 10
checkbox input "true"
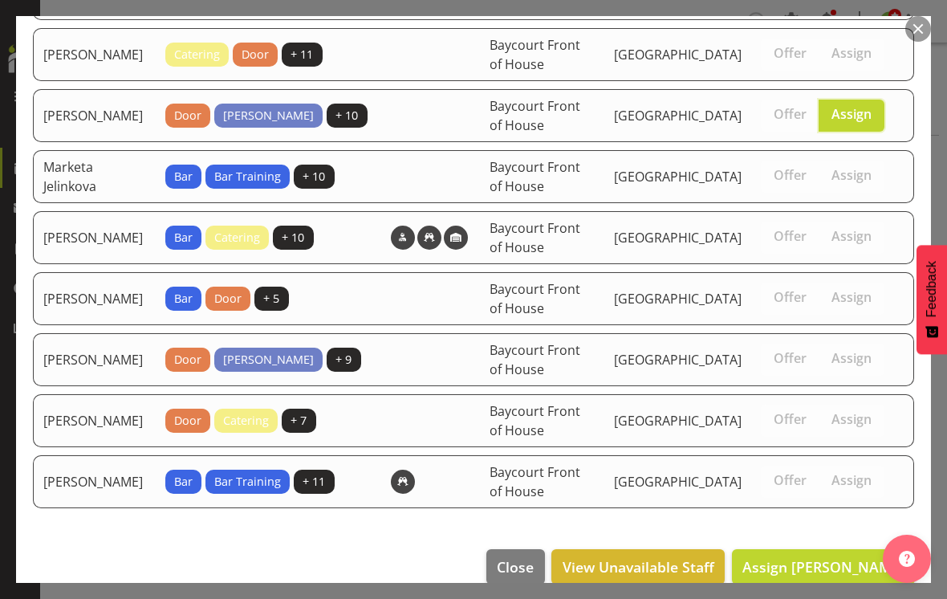
scroll to position [395, 0]
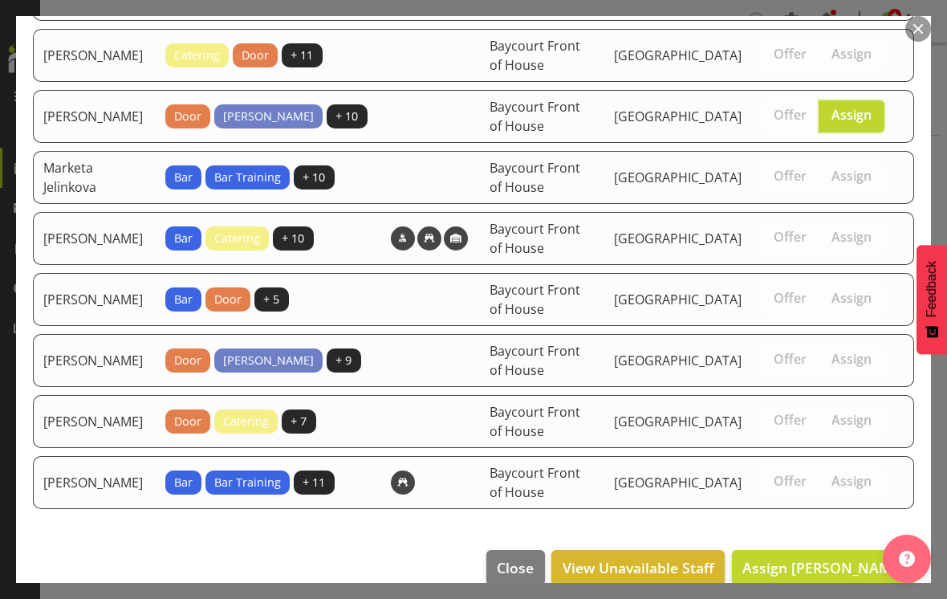
click at [821, 558] on span "Assign [PERSON_NAME]" at bounding box center [824, 567] width 162 height 19
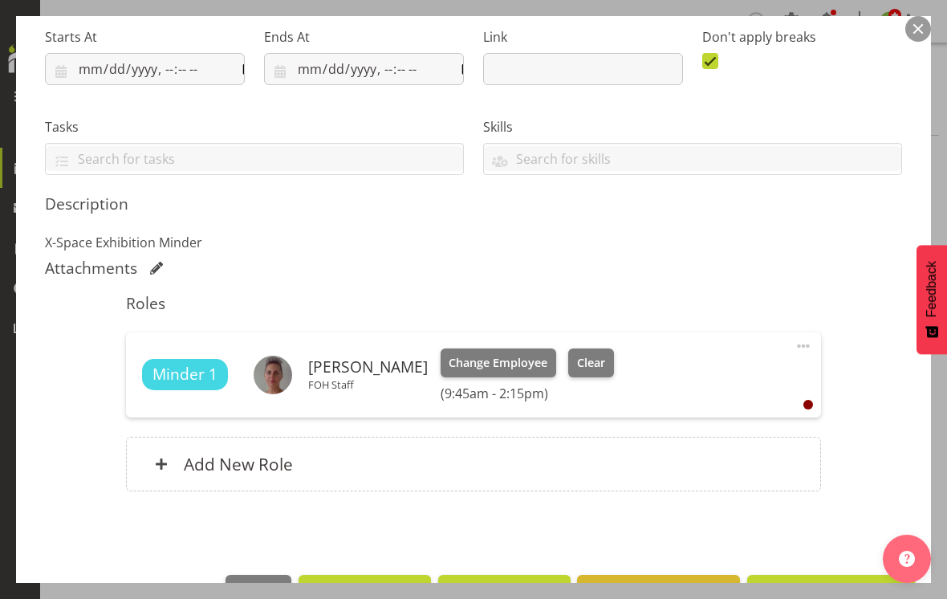
click at [800, 581] on span "Update Shift Instance" at bounding box center [831, 591] width 147 height 21
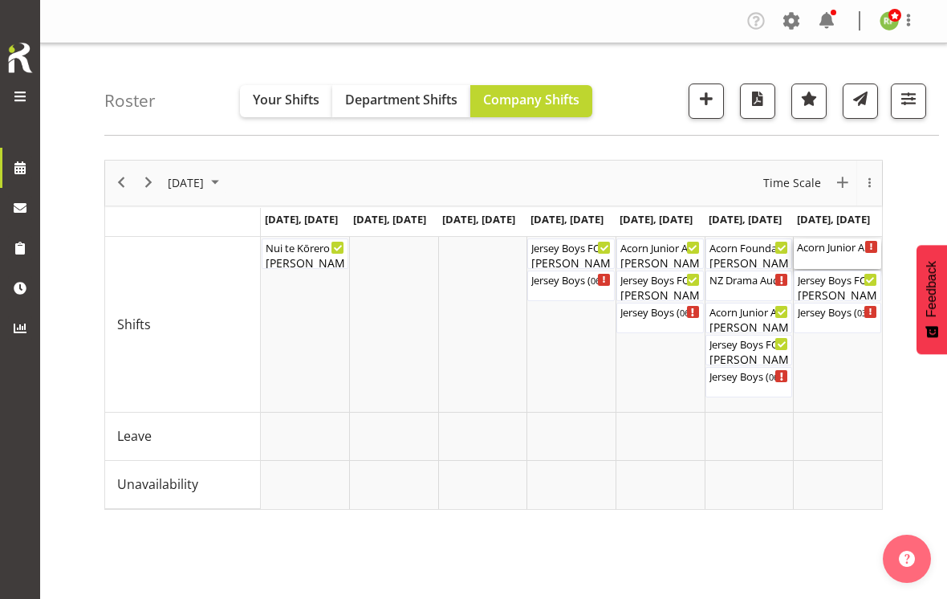
click at [842, 251] on div "Acorn Junior Art Awards - X-Space ( 09:45 AM - 02:15 PM )" at bounding box center [837, 246] width 81 height 16
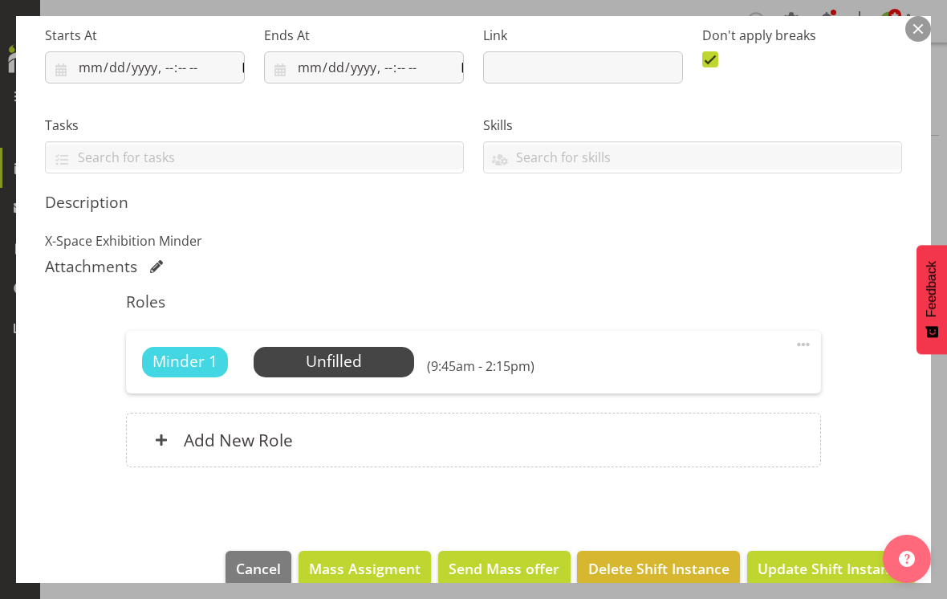
scroll to position [254, 0]
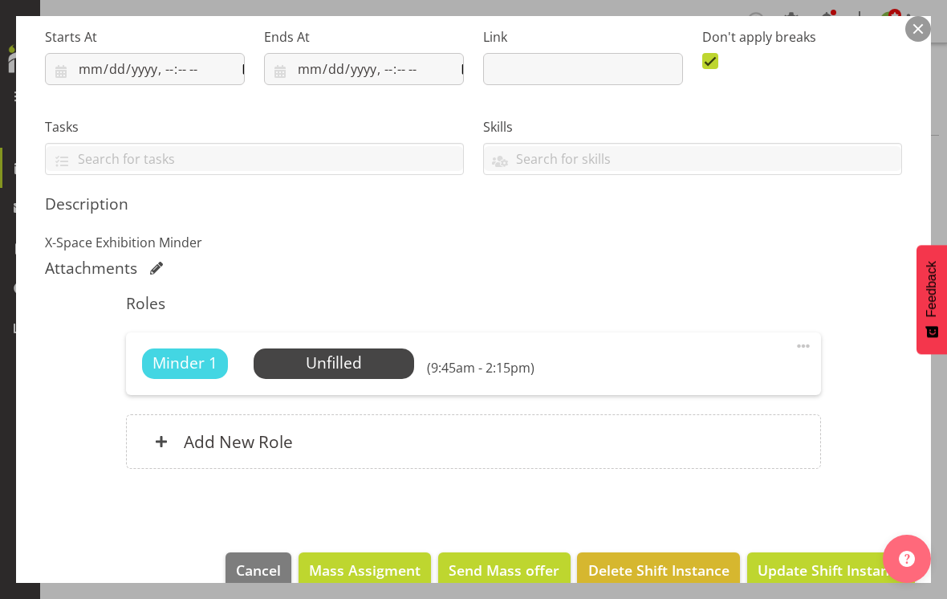
click at [0, 0] on span "Select Employee" at bounding box center [0, 0] width 0 height 0
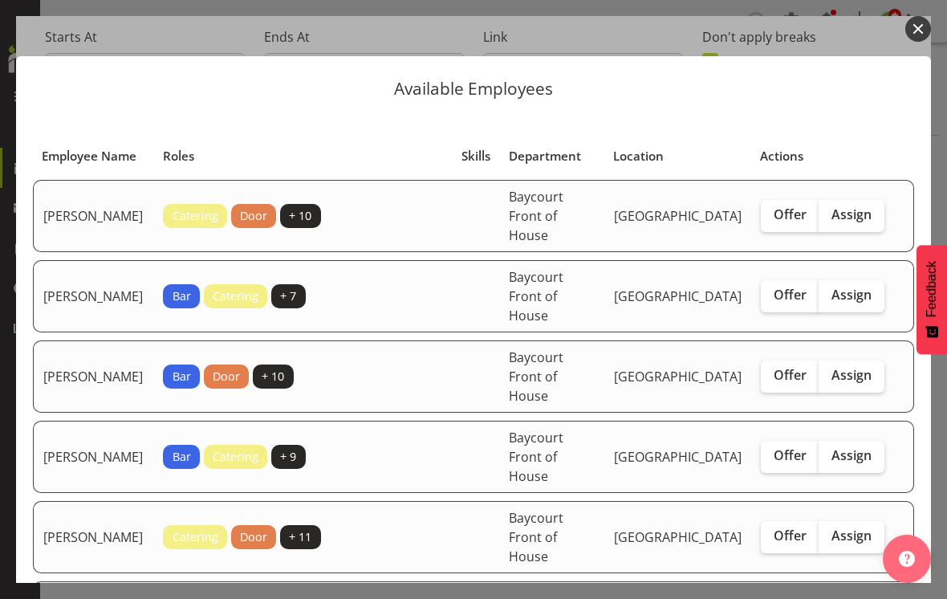
checkbox input "true"
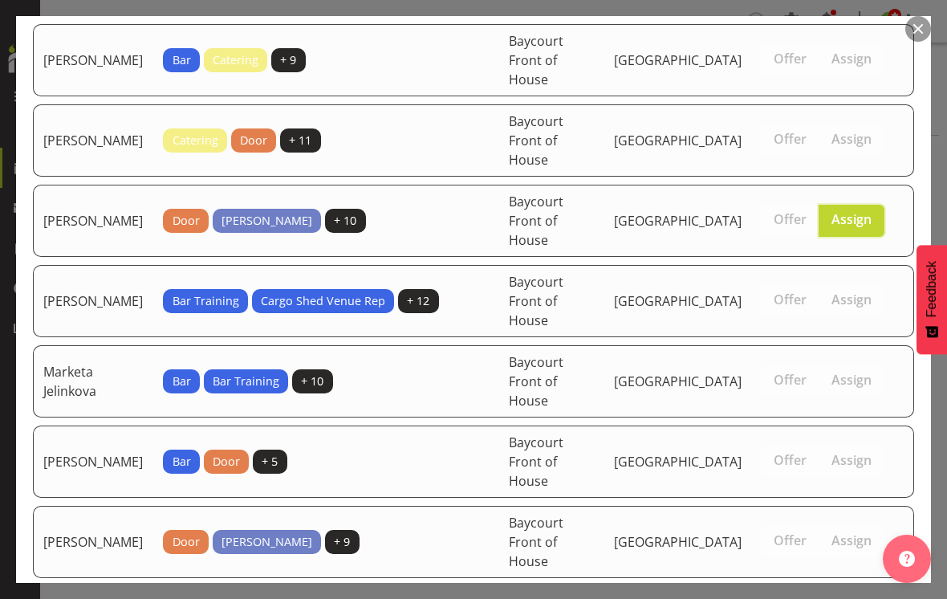
scroll to position [395, 0]
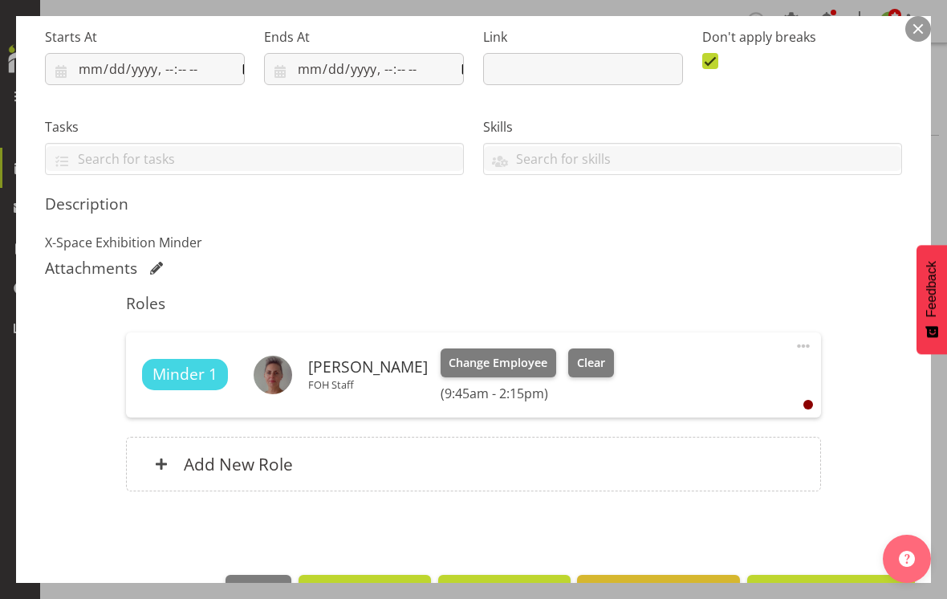
click at [820, 581] on span "Update Shift Instance" at bounding box center [831, 591] width 147 height 21
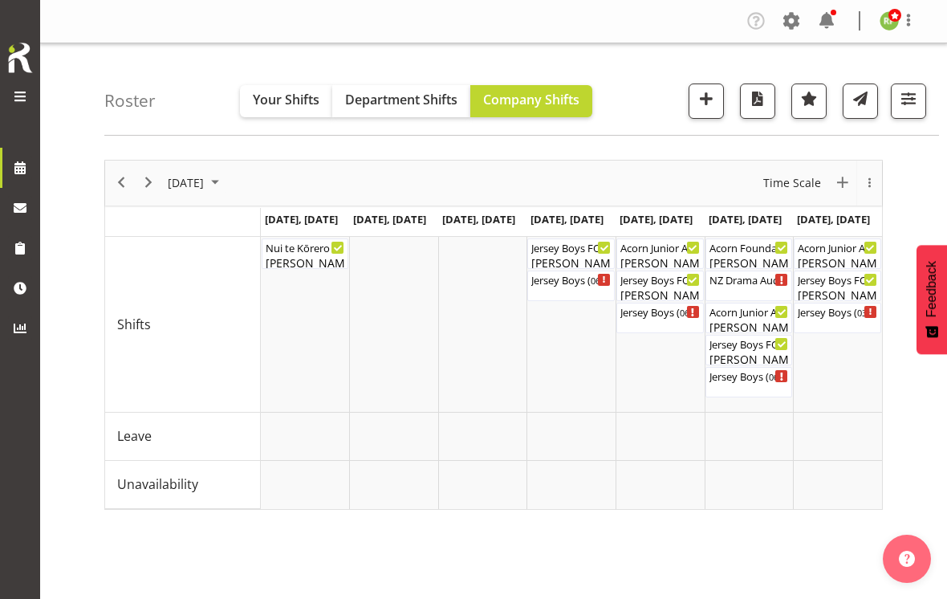
click at [912, 15] on span at bounding box center [908, 19] width 19 height 19
click at [821, 79] on link "Log Out" at bounding box center [841, 84] width 154 height 29
